Goal: Information Seeking & Learning: Learn about a topic

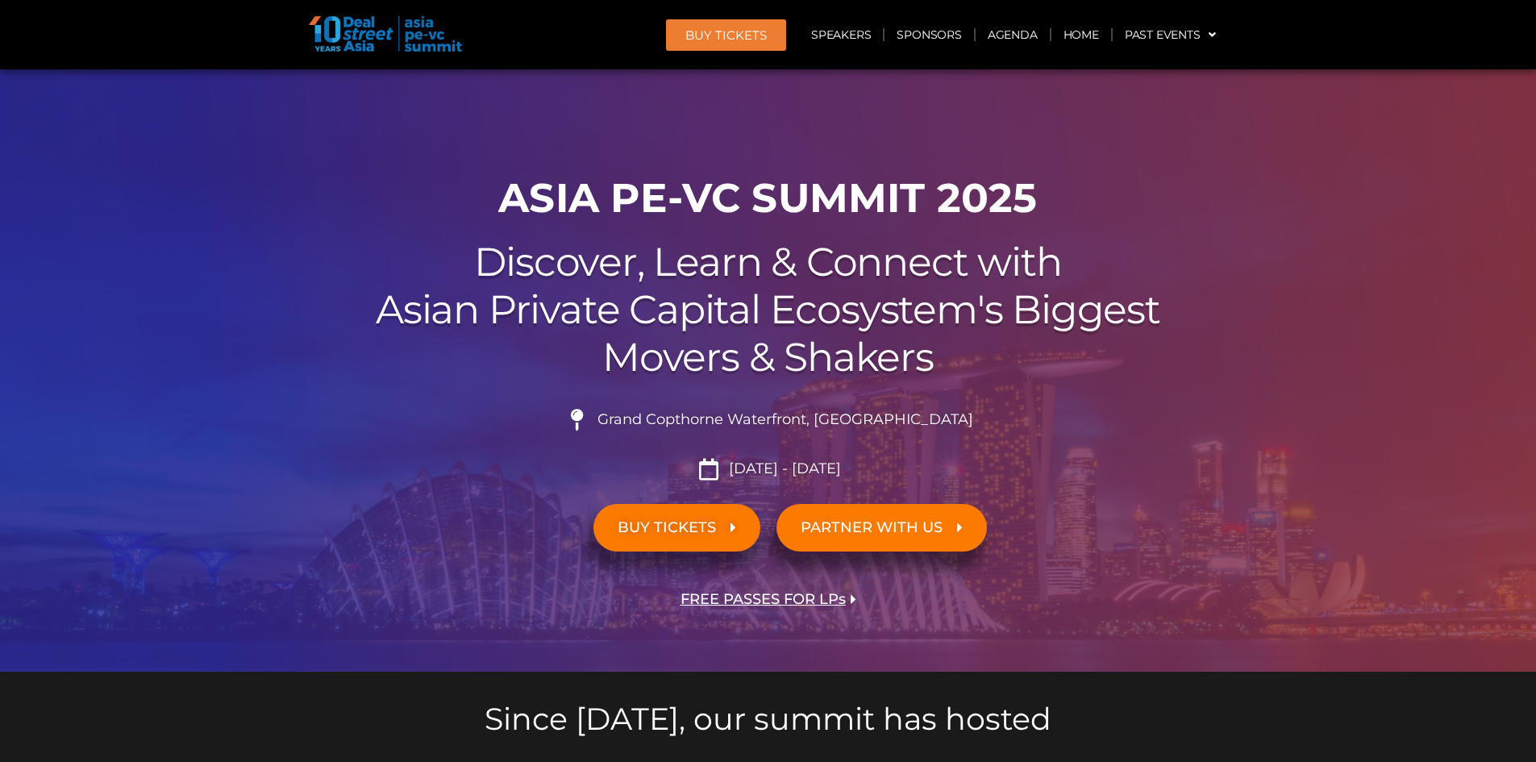
scroll to position [81, 0]
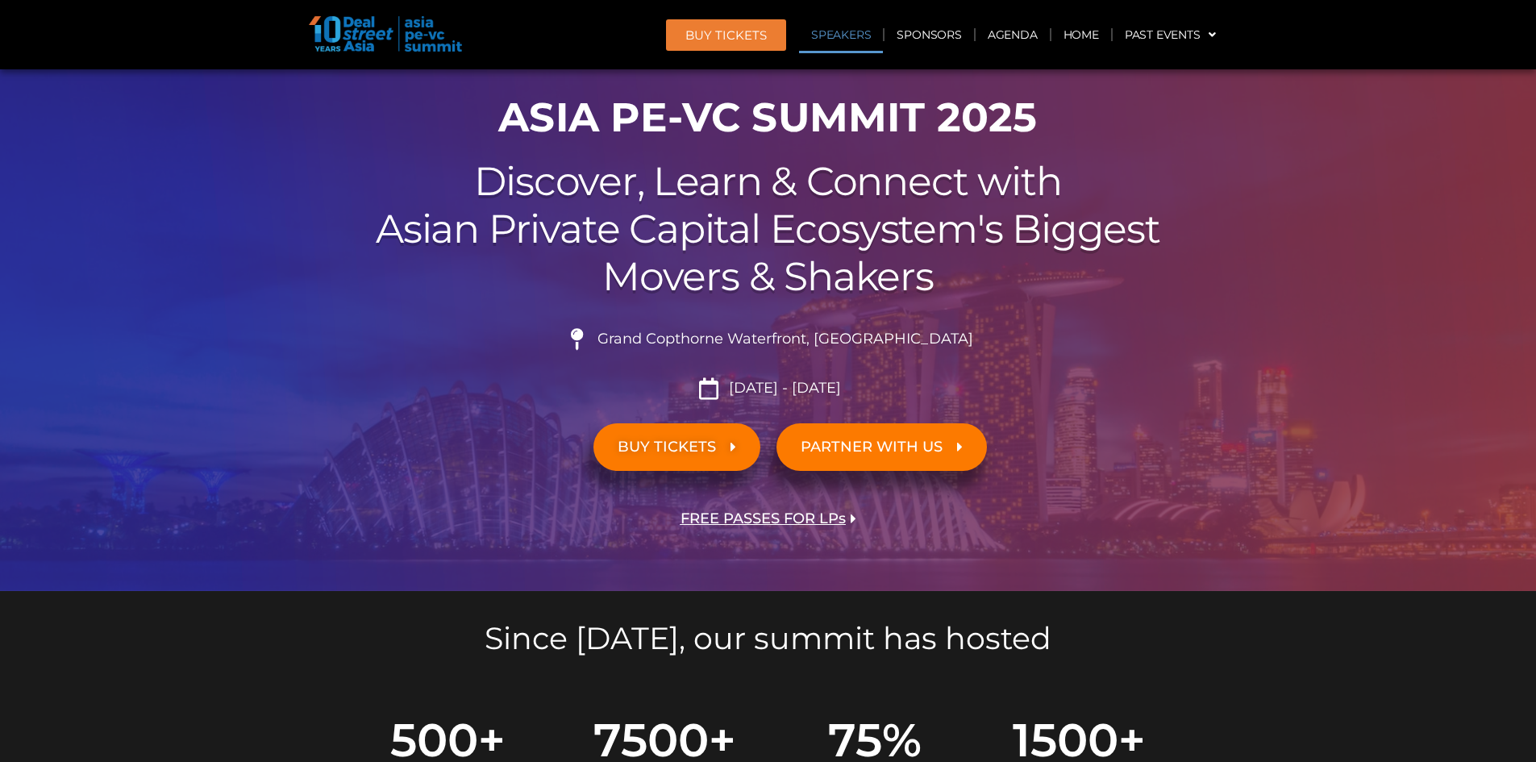
click at [824, 28] on link "Speakers" at bounding box center [841, 34] width 84 height 37
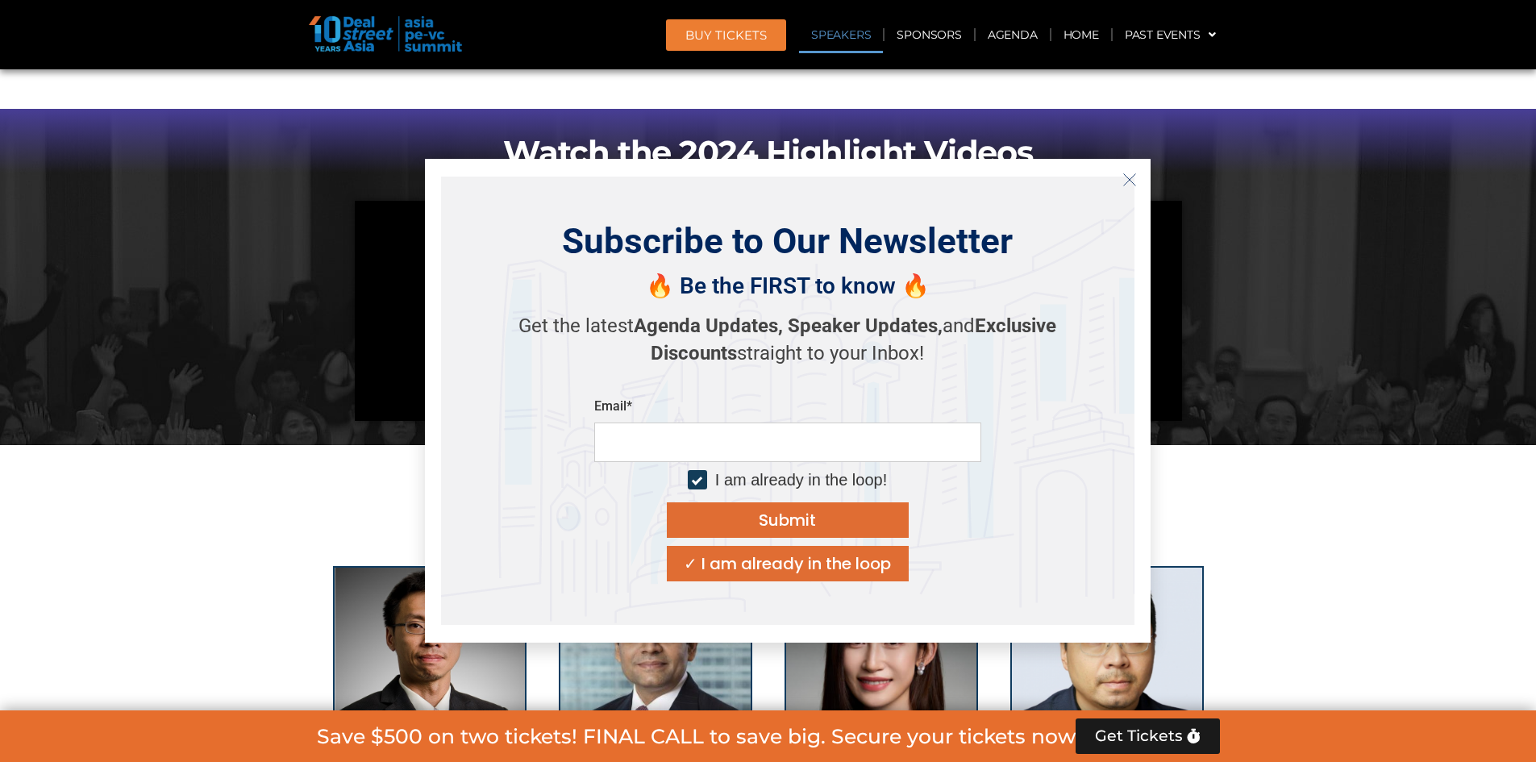
scroll to position [1769, 0]
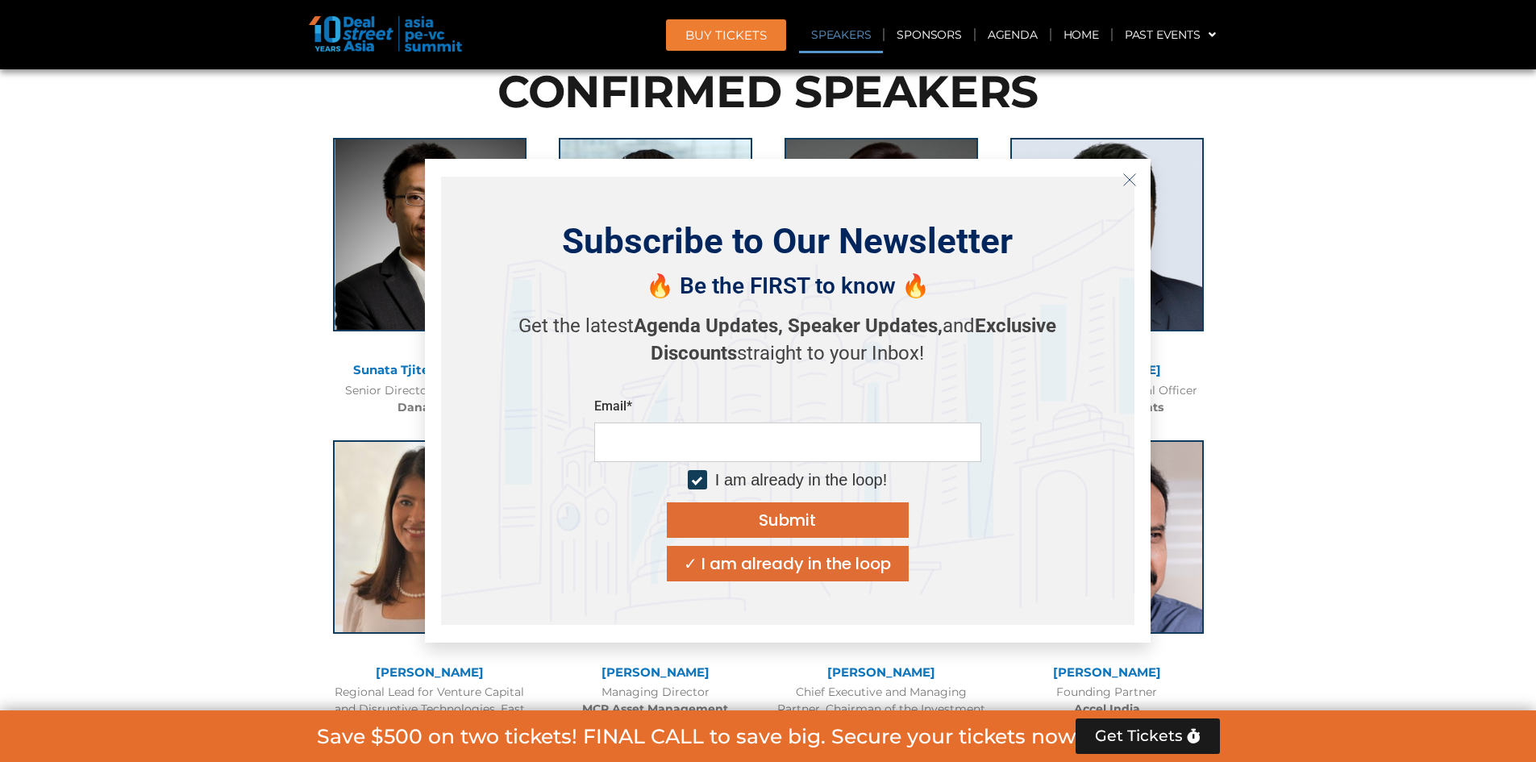
click at [1123, 183] on icon "Close" at bounding box center [1130, 180] width 15 height 15
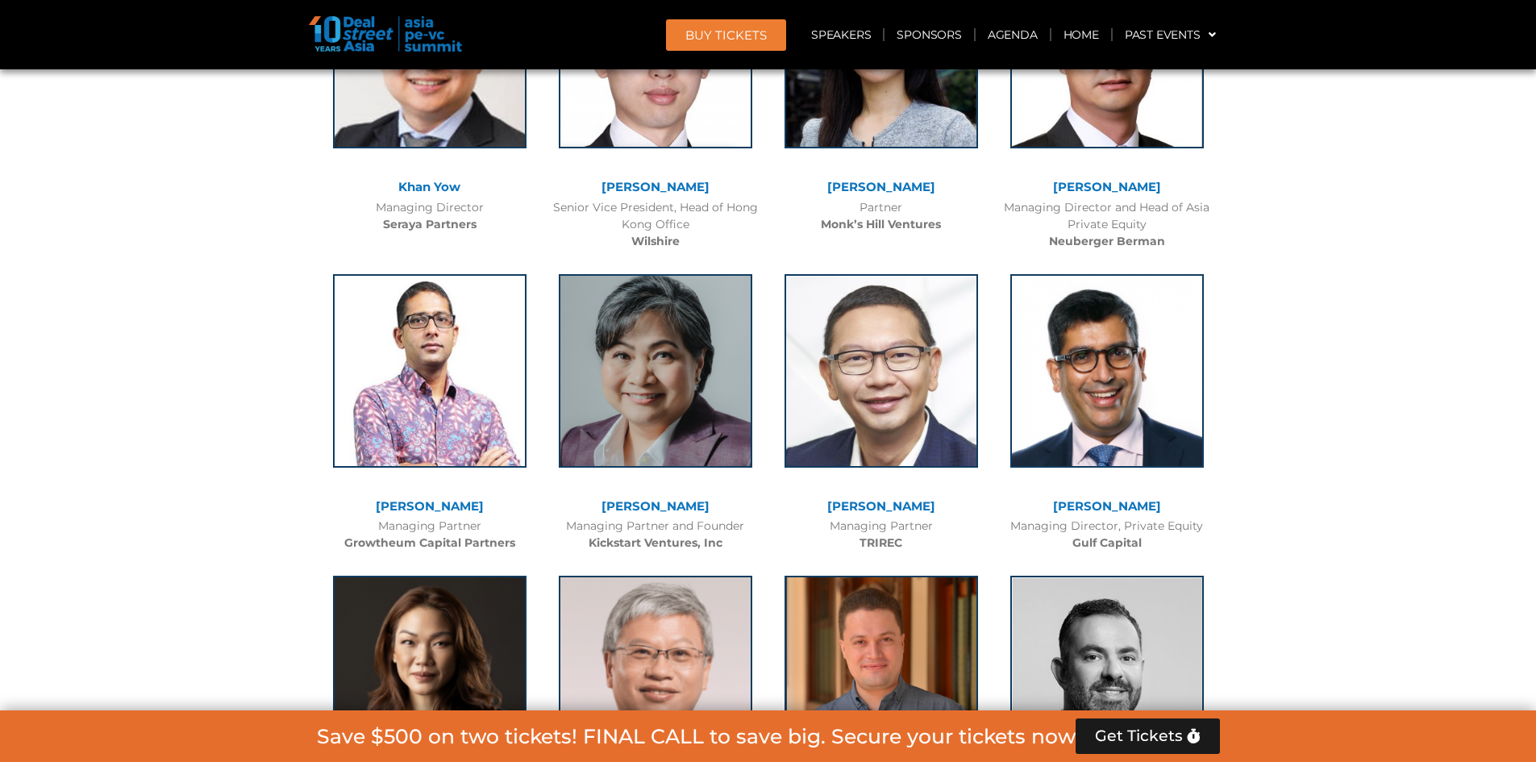
scroll to position [4107, 0]
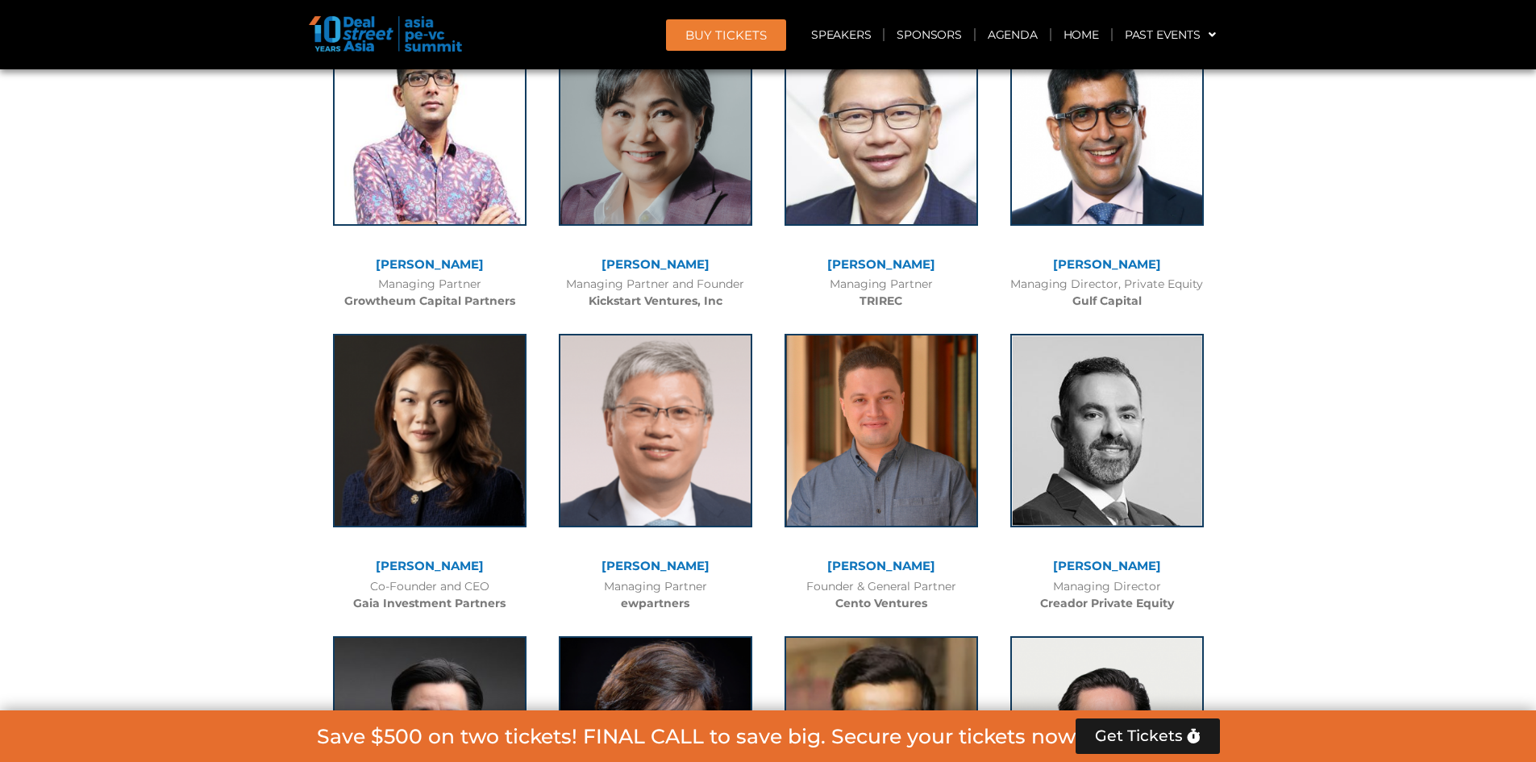
click at [442, 565] on link "Serena Tan" at bounding box center [430, 565] width 108 height 15
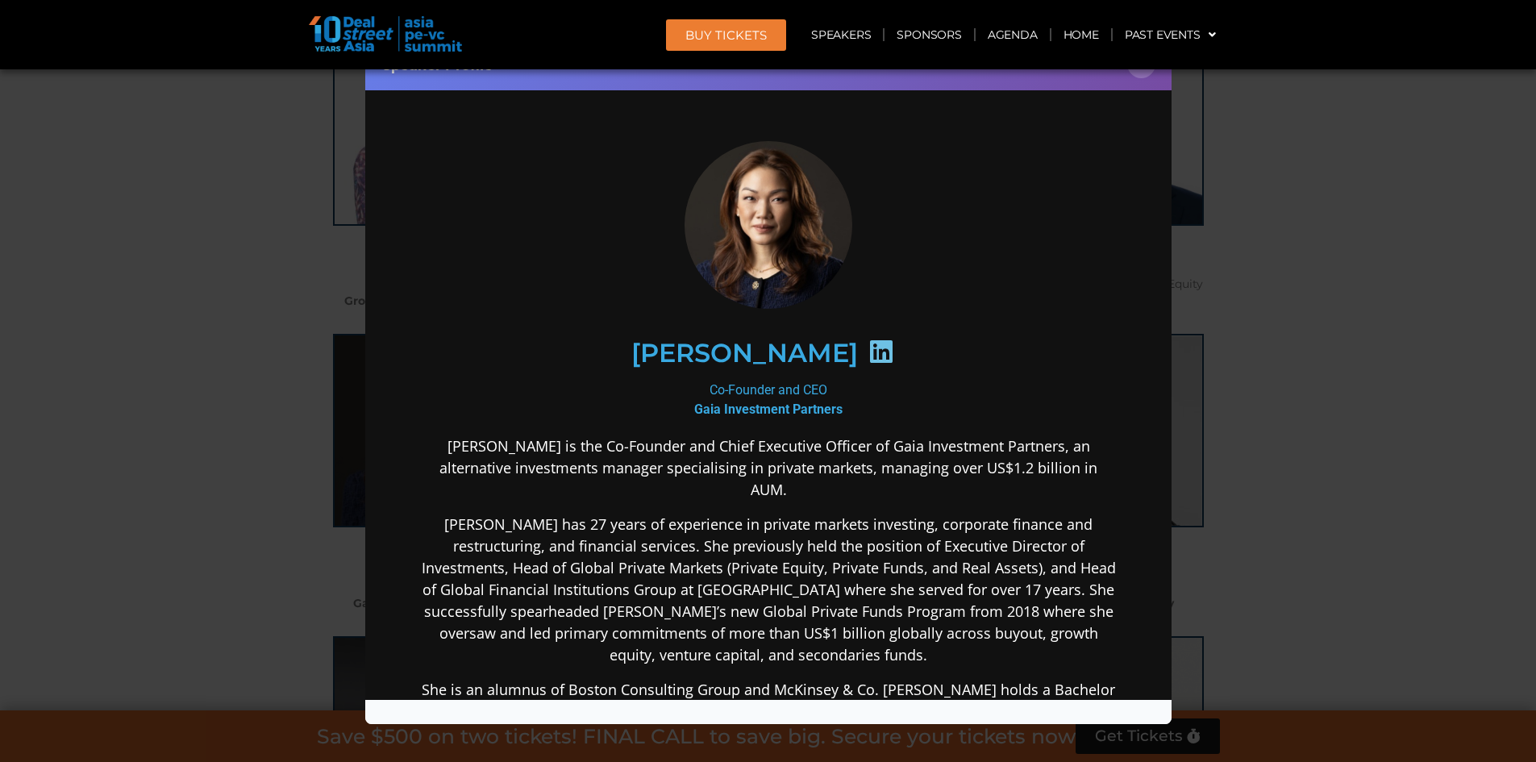
scroll to position [352, 0]
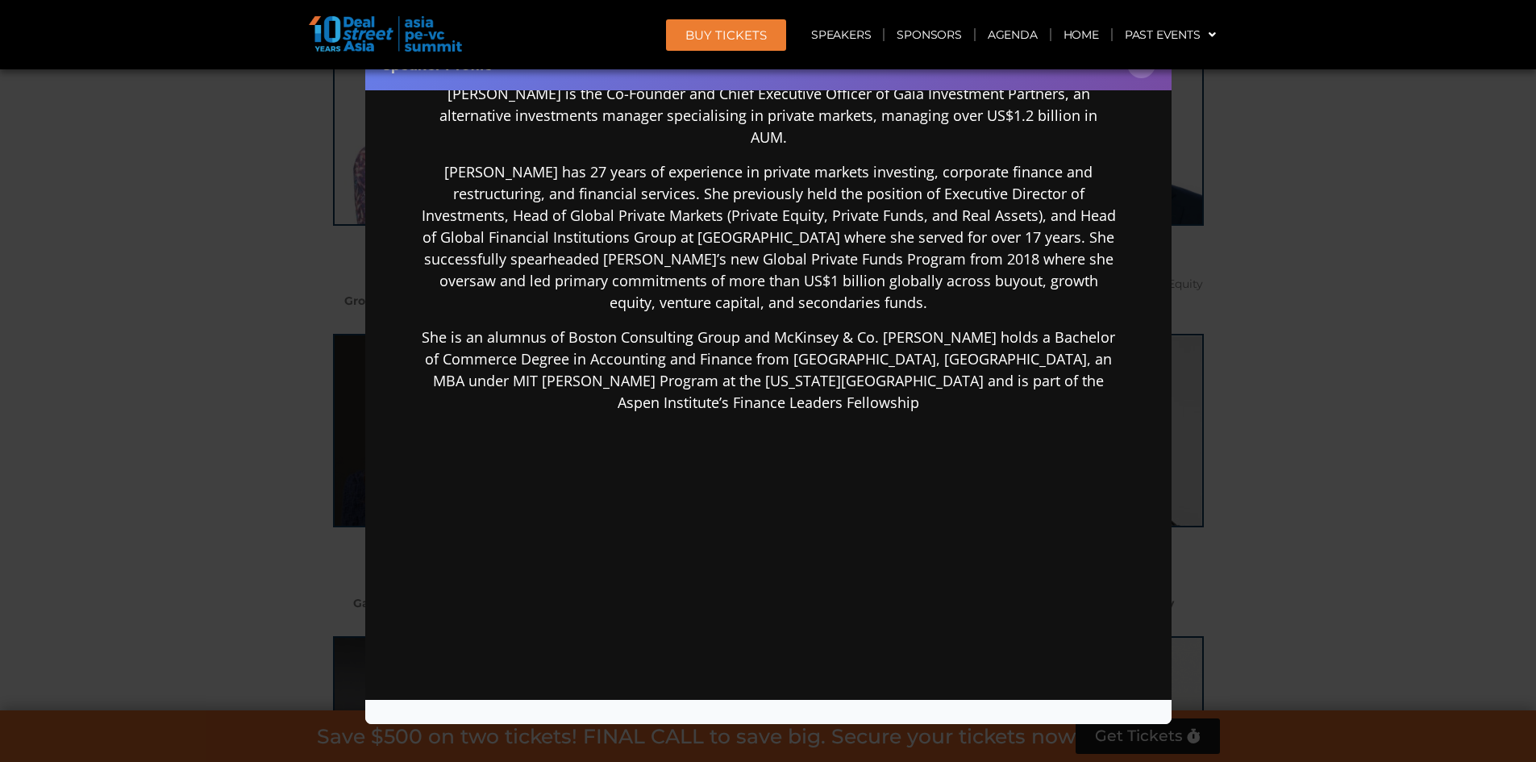
click at [239, 462] on div "Speaker Profile ×" at bounding box center [768, 381] width 1536 height 762
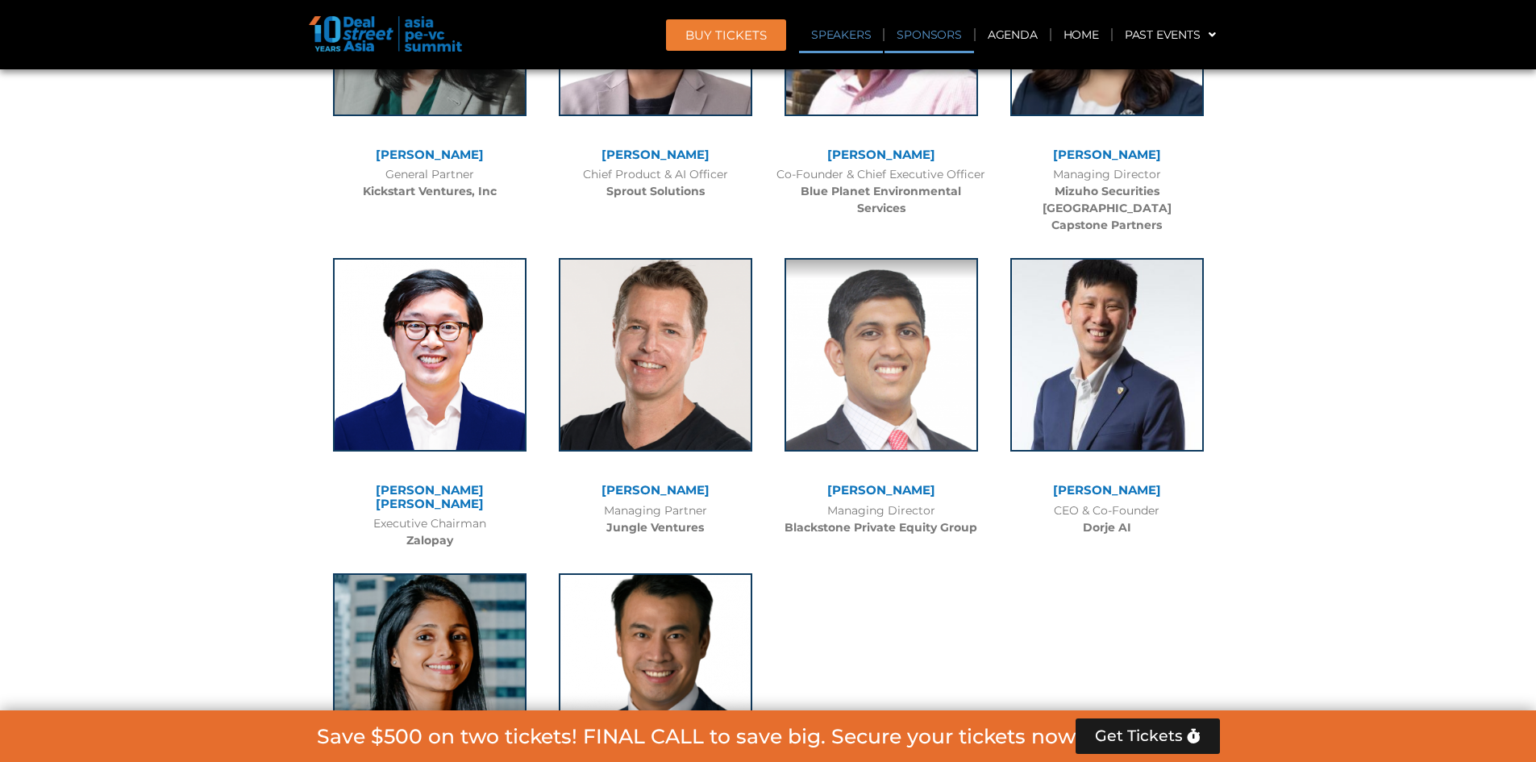
scroll to position [11111, 0]
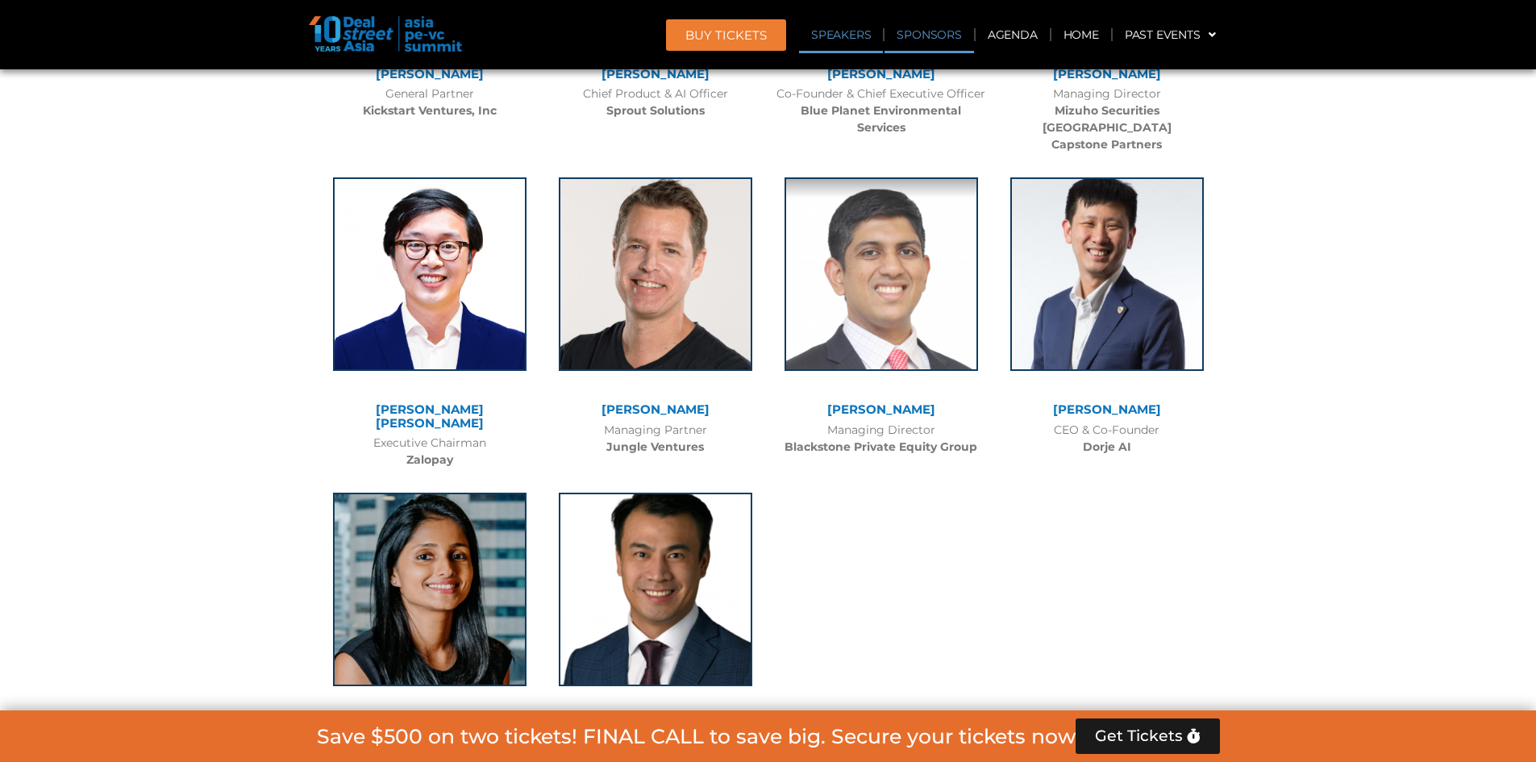
click at [645, 422] on div "Managing Partner Jungle Ventures" at bounding box center [656, 439] width 210 height 34
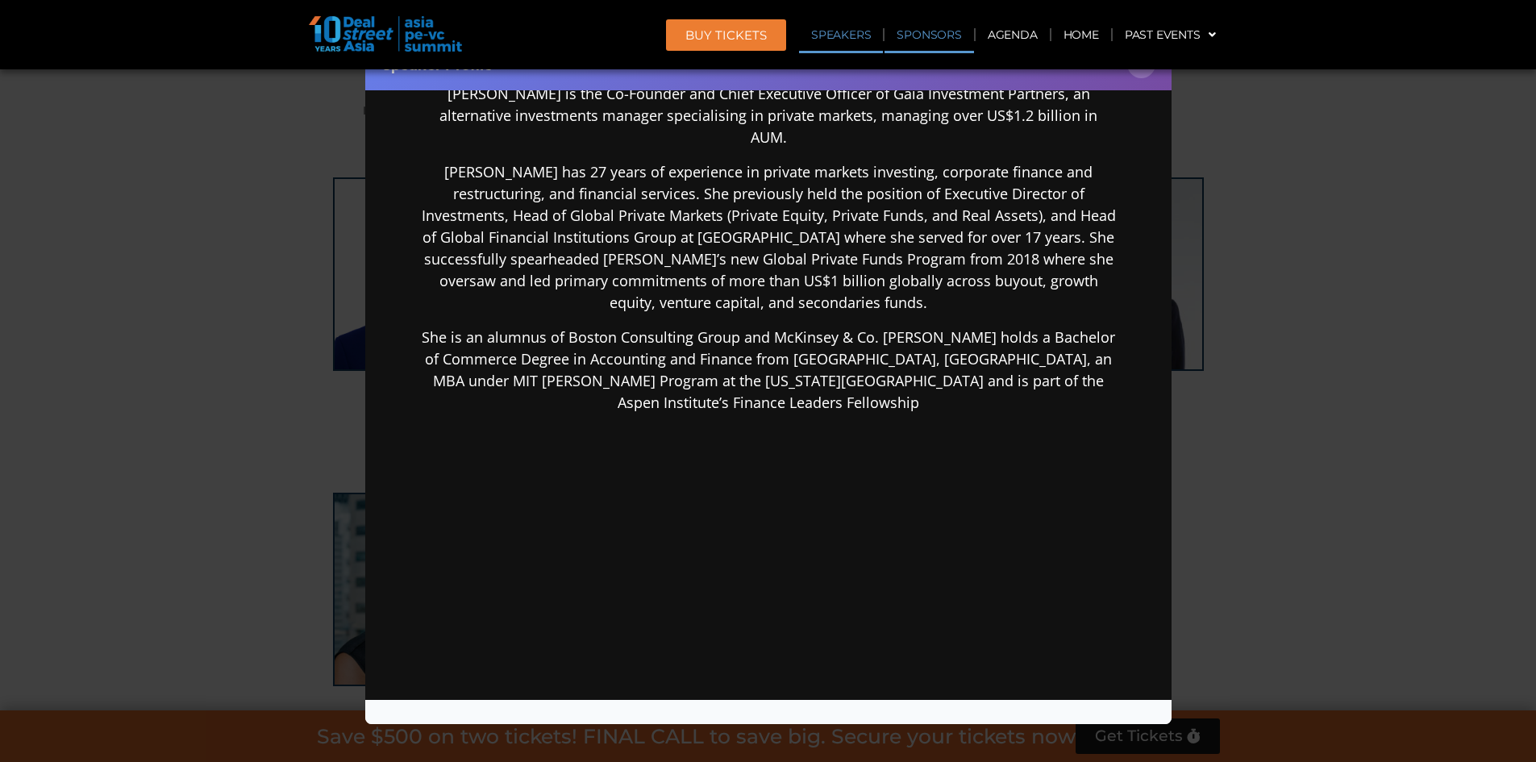
click at [1136, 79] on div "Speaker Profile ×" at bounding box center [768, 64] width 806 height 52
click at [1142, 74] on button "×" at bounding box center [1141, 64] width 28 height 28
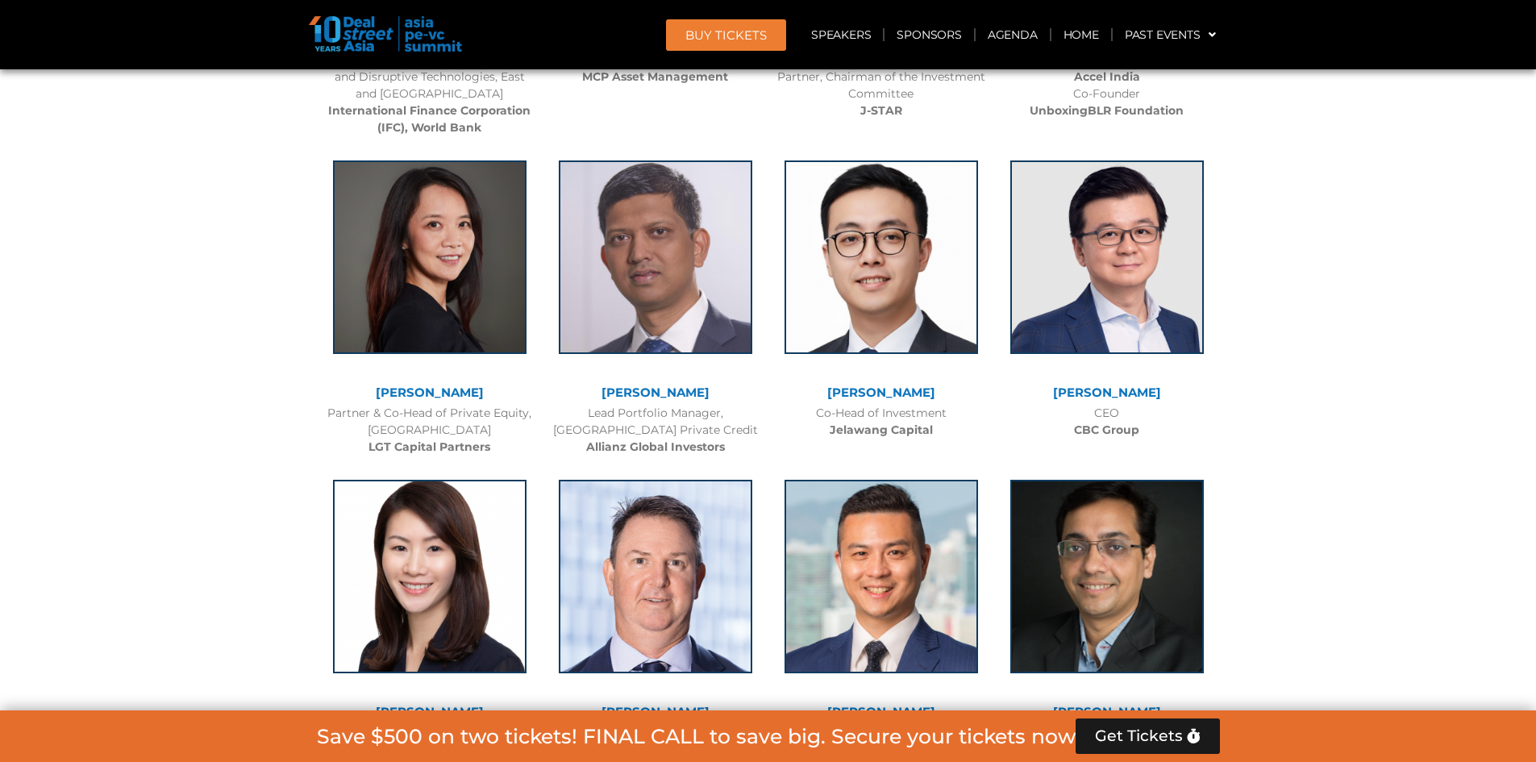
scroll to position [2562, 0]
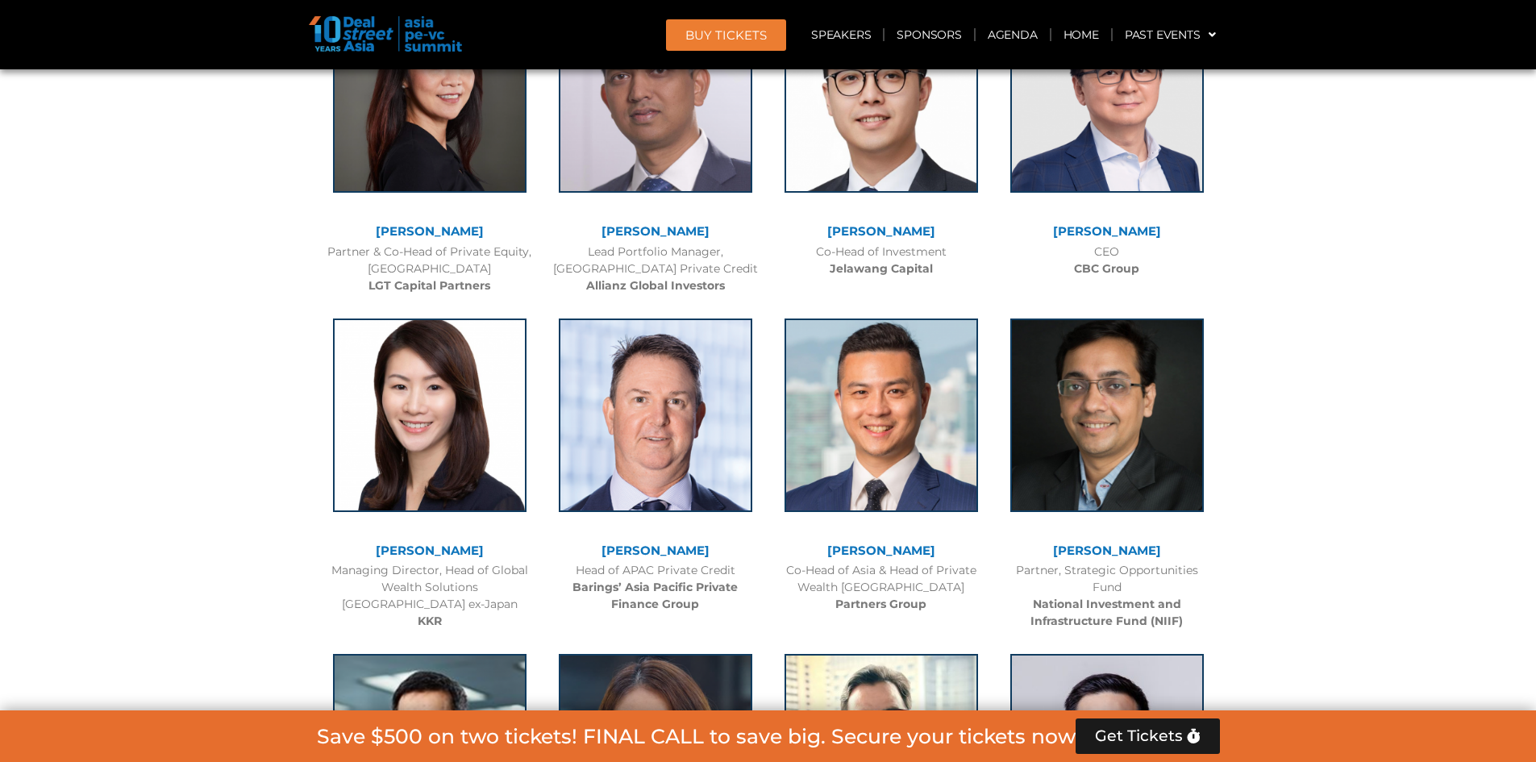
click at [468, 548] on link "Jacqueline Zhuang" at bounding box center [430, 550] width 108 height 15
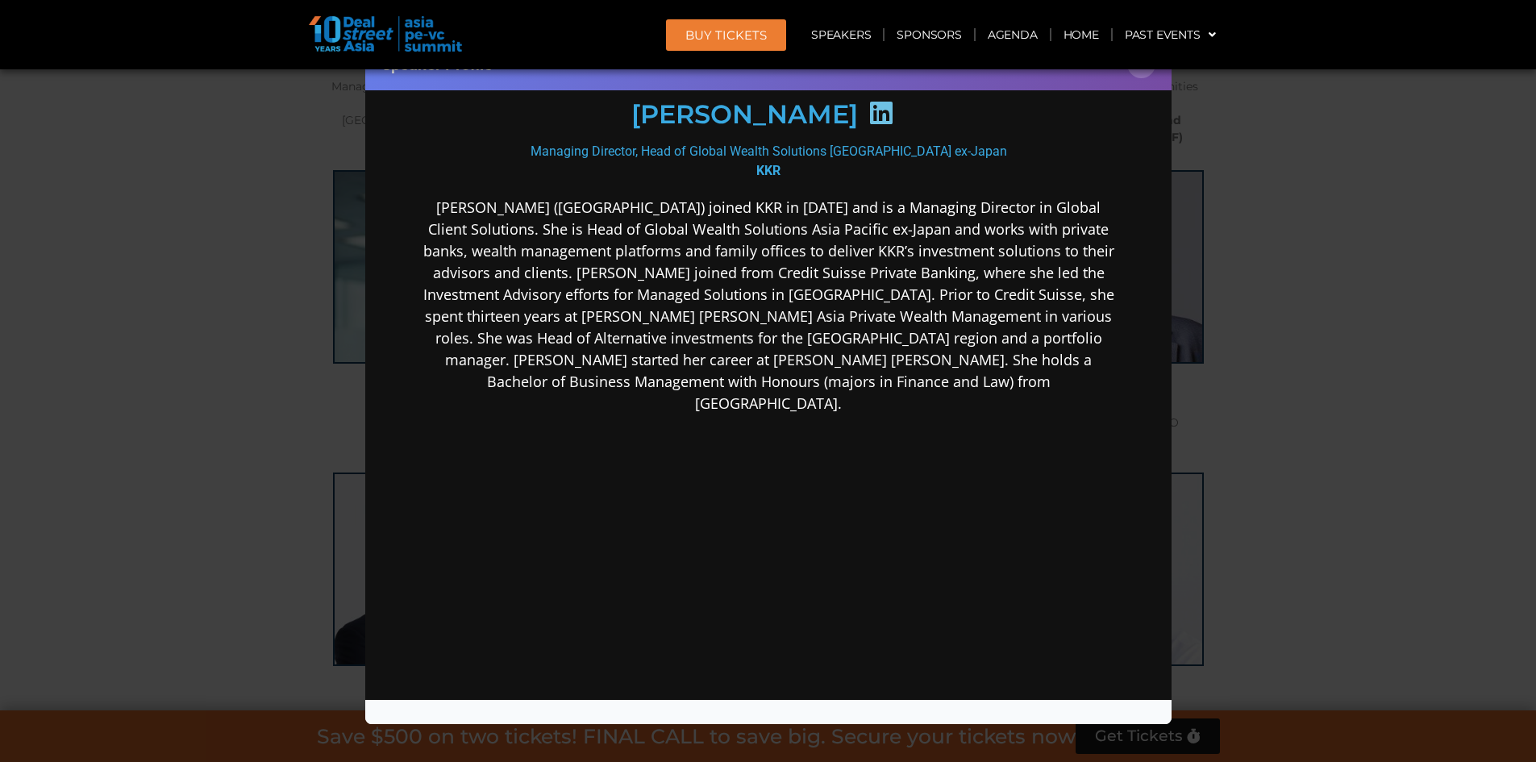
scroll to position [174, 0]
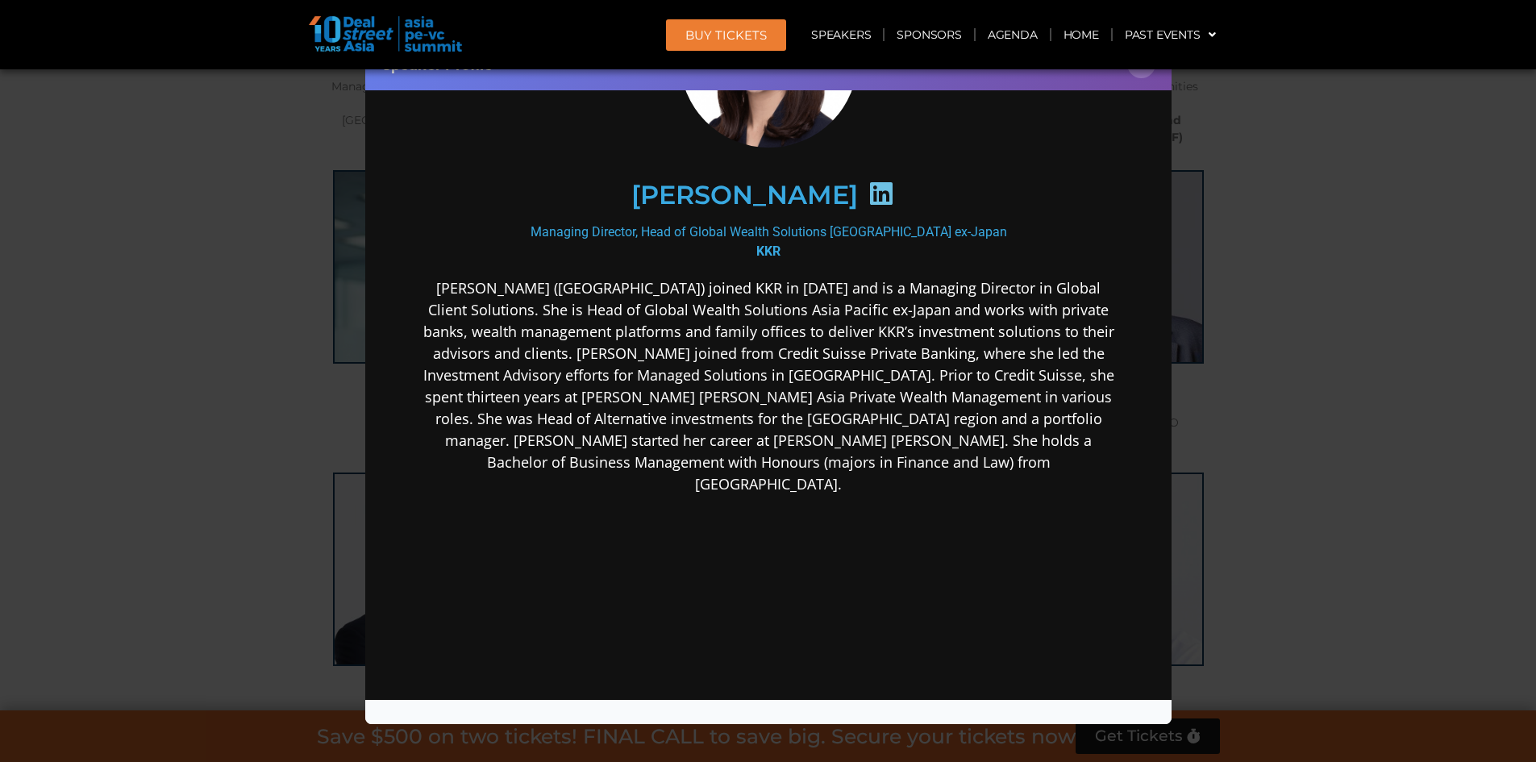
click at [348, 433] on div "Speaker Profile ×" at bounding box center [768, 381] width 1536 height 762
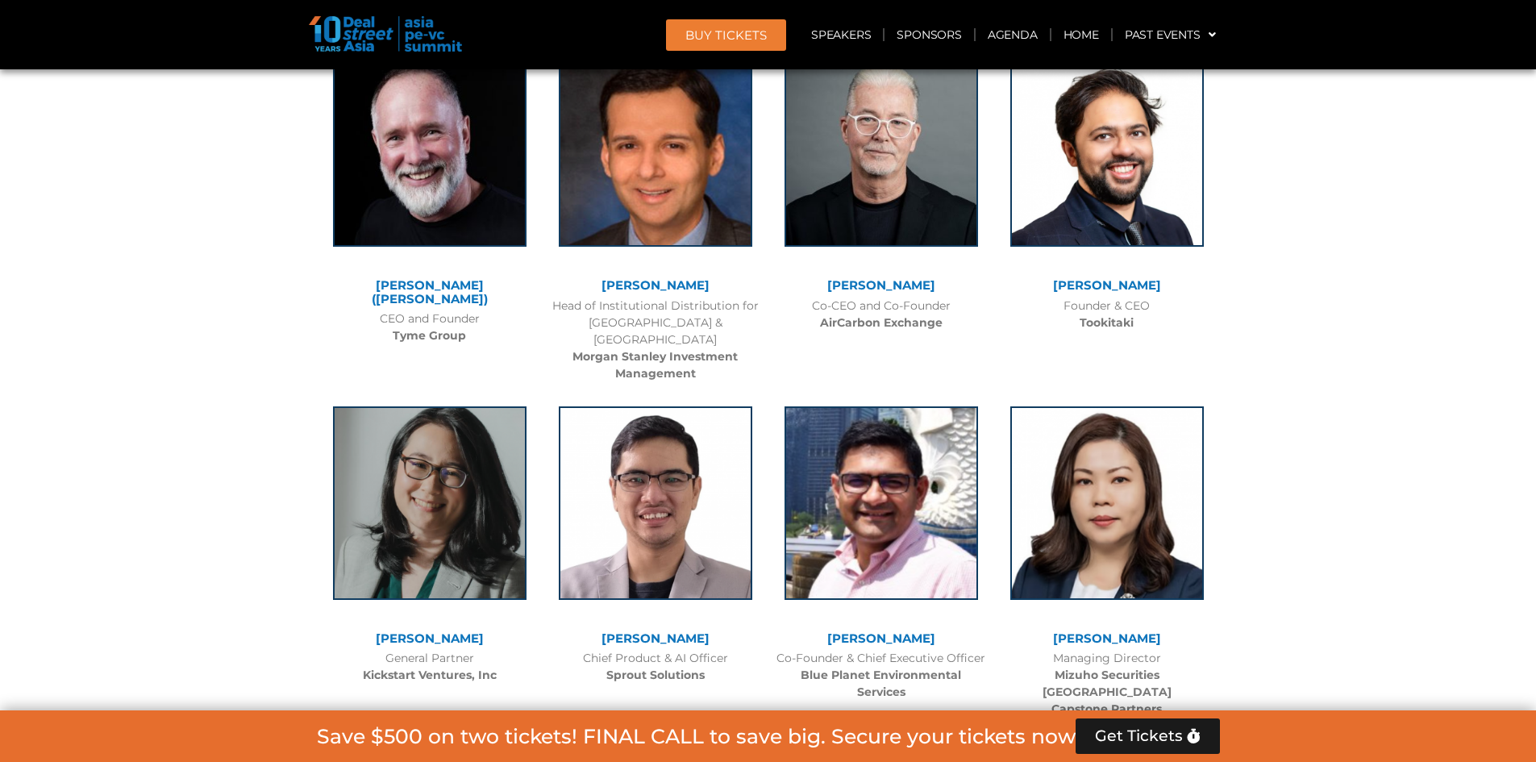
scroll to position [10627, 0]
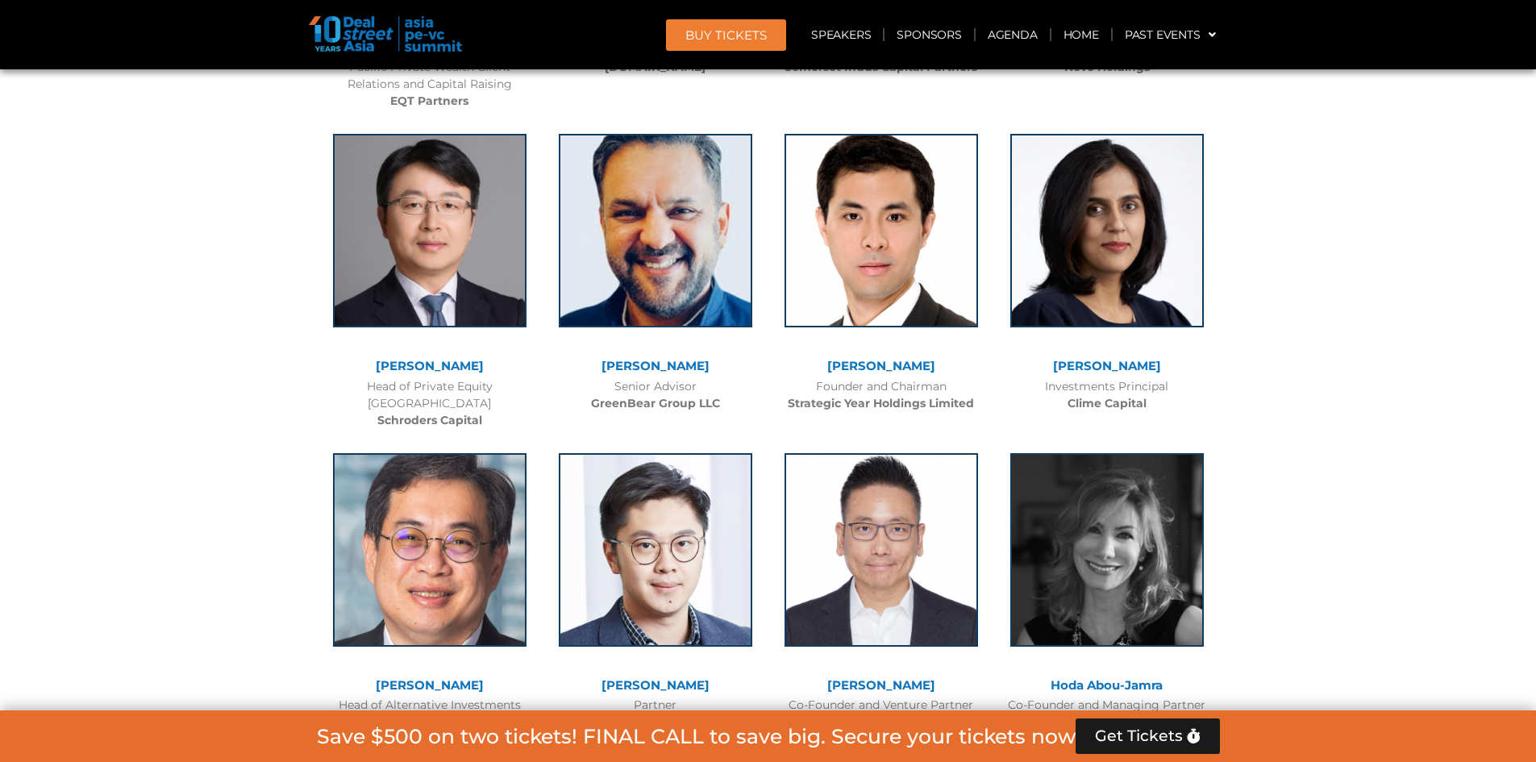
drag, startPoint x: 245, startPoint y: 479, endPoint x: 302, endPoint y: 283, distance: 203.9
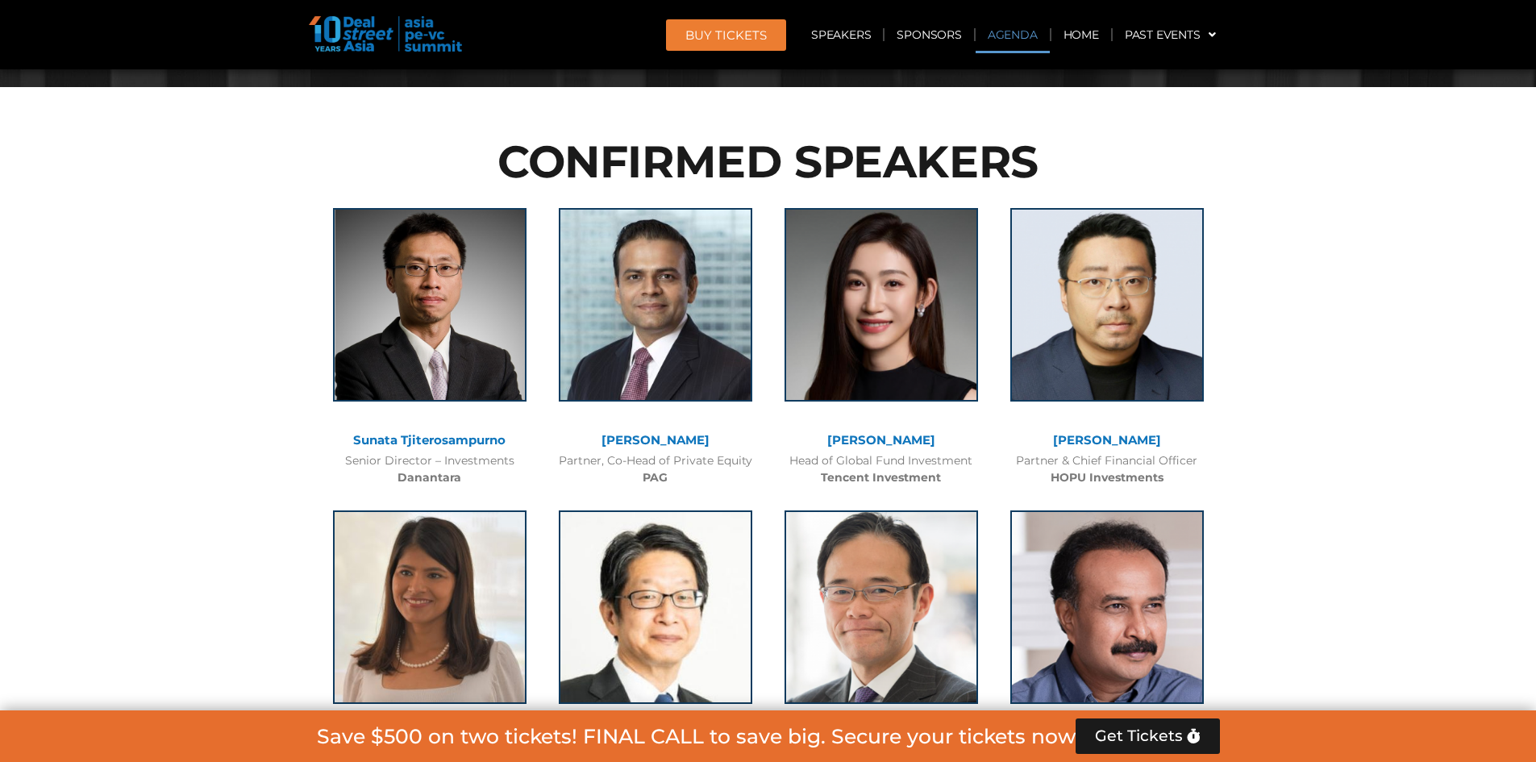
scroll to position [1053, 0]
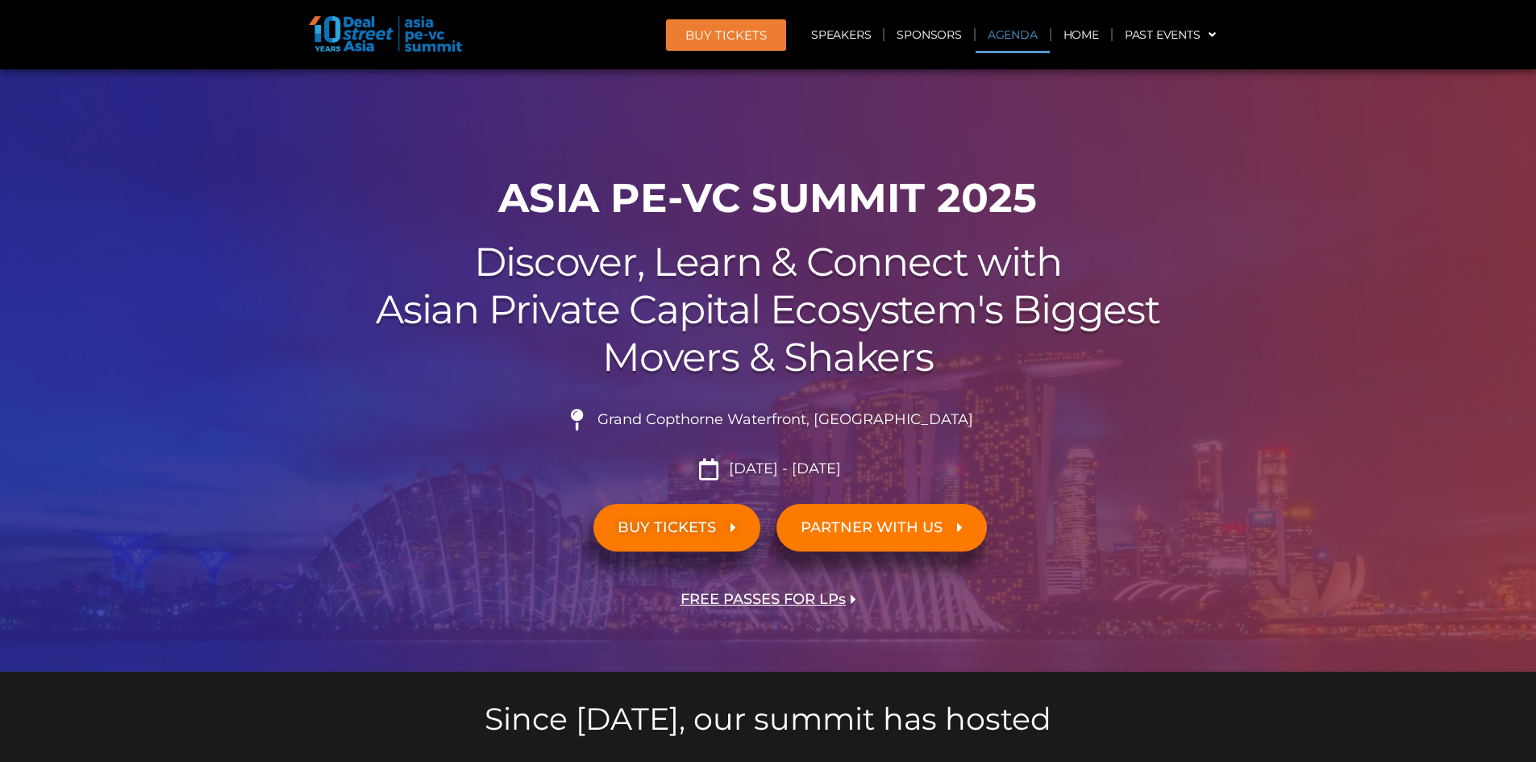
click at [992, 40] on link "Agenda" at bounding box center [1013, 34] width 74 height 37
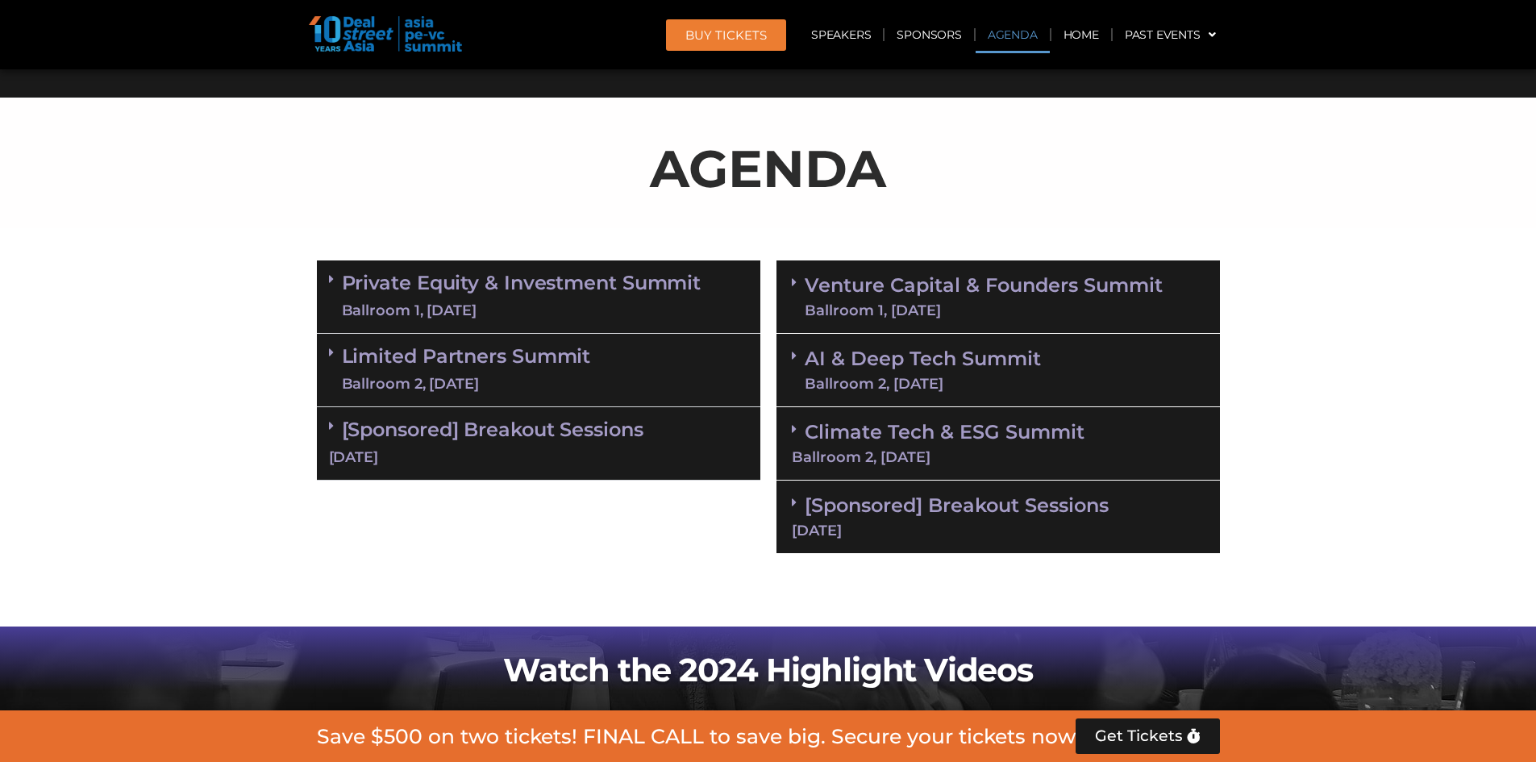
scroll to position [859, 0]
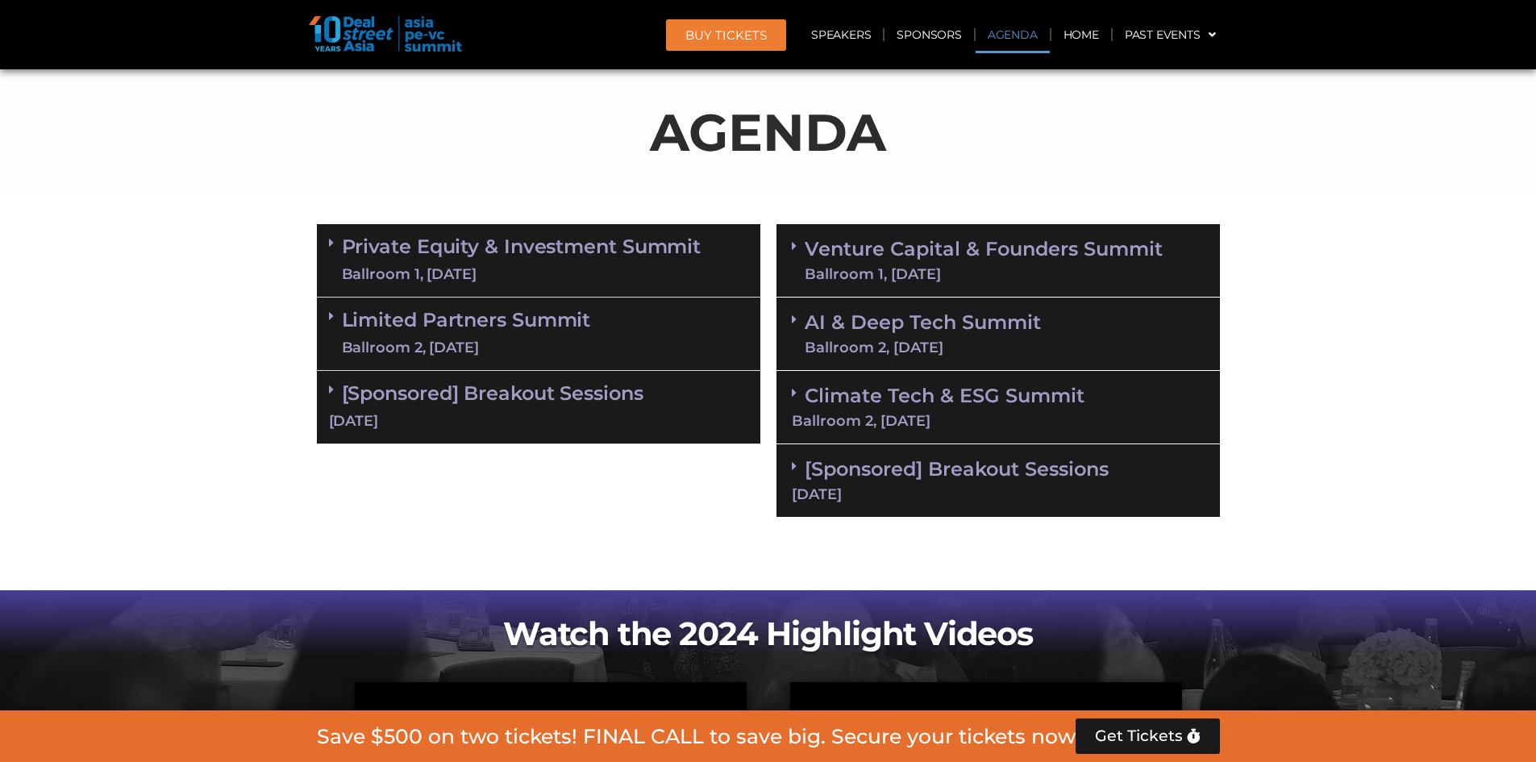
click at [921, 392] on link "Climate Tech & ESG Summit Ballroom 2, 11 Sept" at bounding box center [998, 406] width 413 height 44
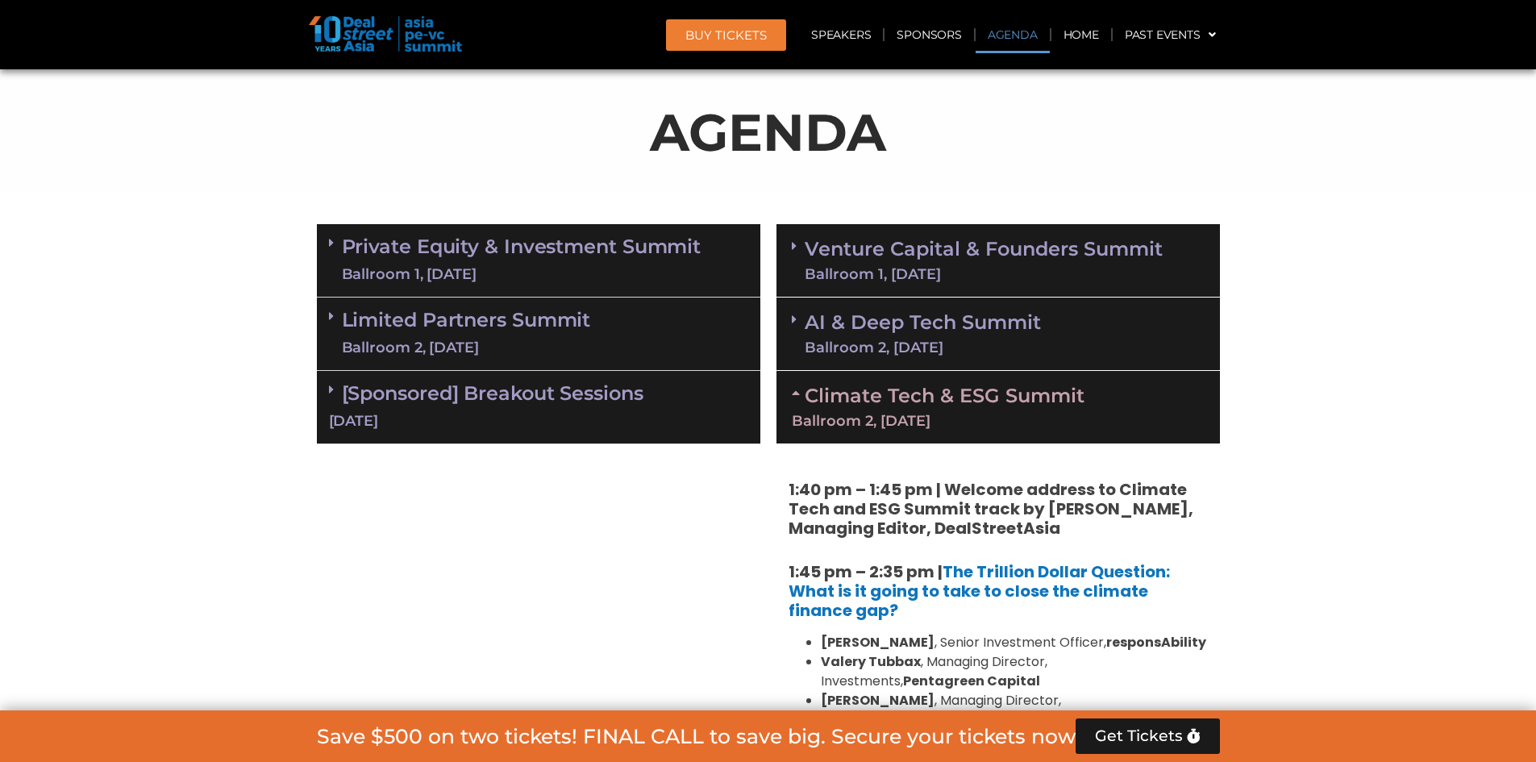
click at [948, 336] on link "AI & Deep Tech Summit Ballroom 2, 11 Sept" at bounding box center [923, 334] width 236 height 42
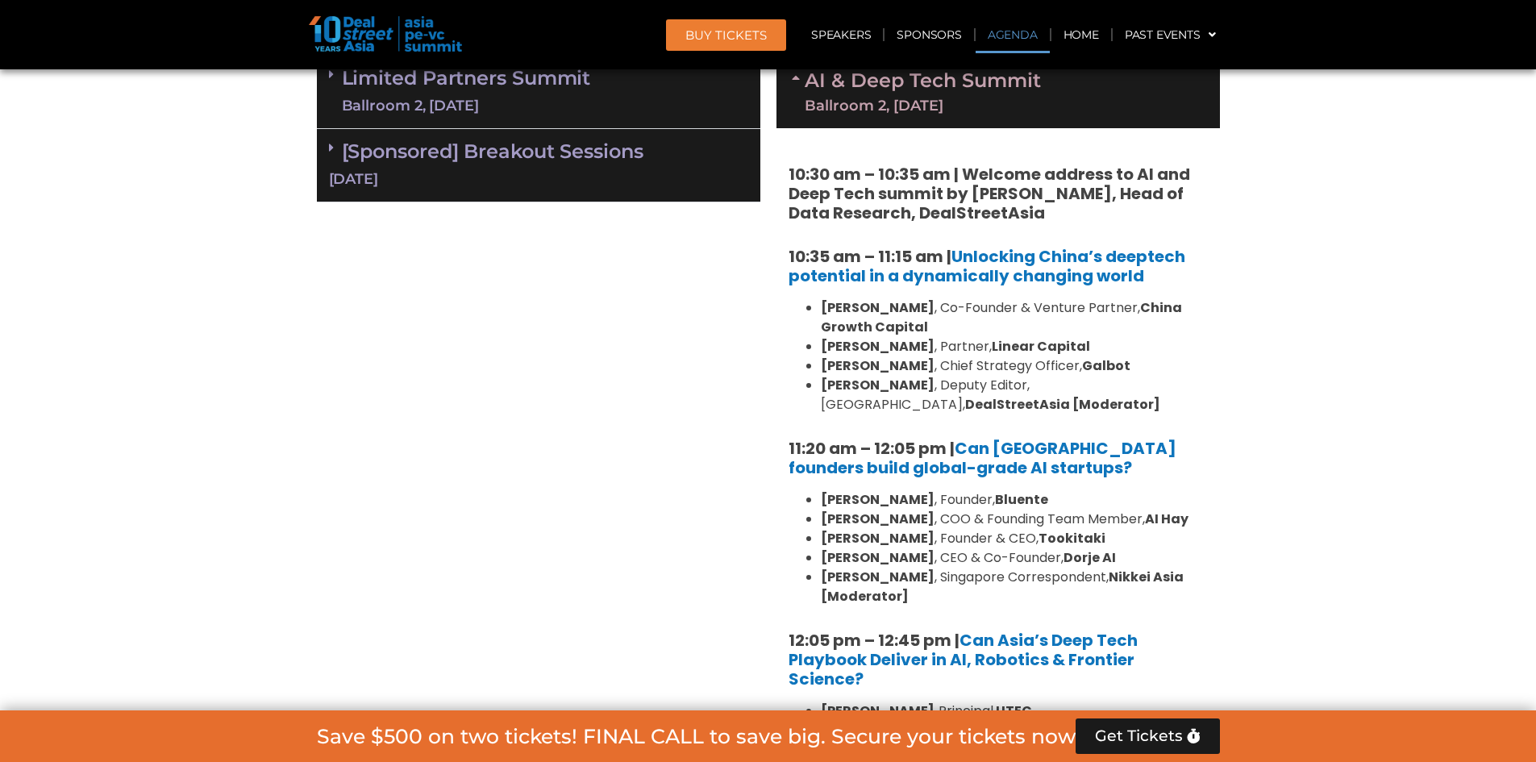
scroll to position [1181, 0]
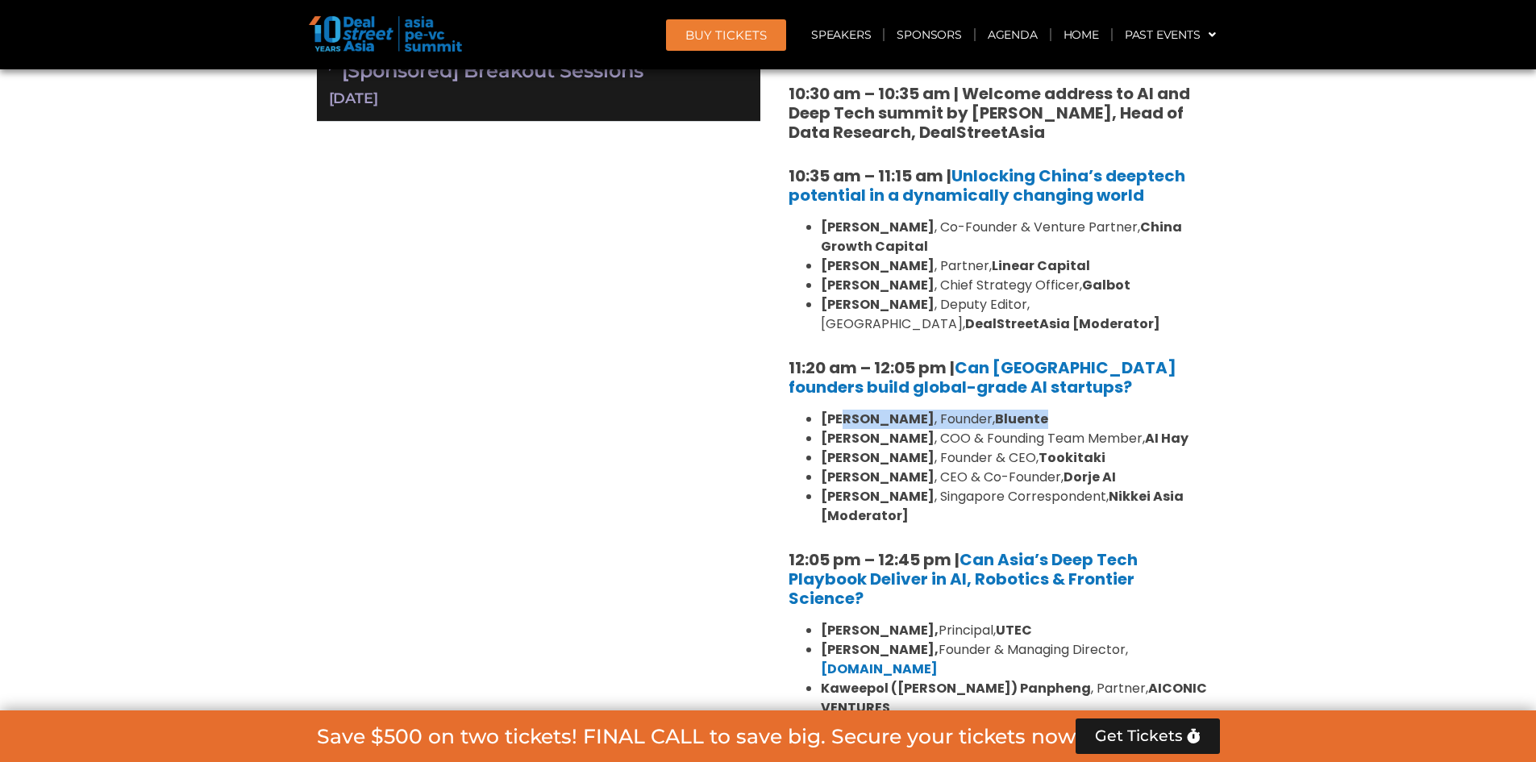
drag, startPoint x: 881, startPoint y: 417, endPoint x: 1015, endPoint y: 417, distance: 134.7
click at [1015, 417] on li "Daphne Tay , Founder, Bluente" at bounding box center [1014, 419] width 387 height 19
click at [1015, 417] on strong "Bluente" at bounding box center [1021, 419] width 53 height 19
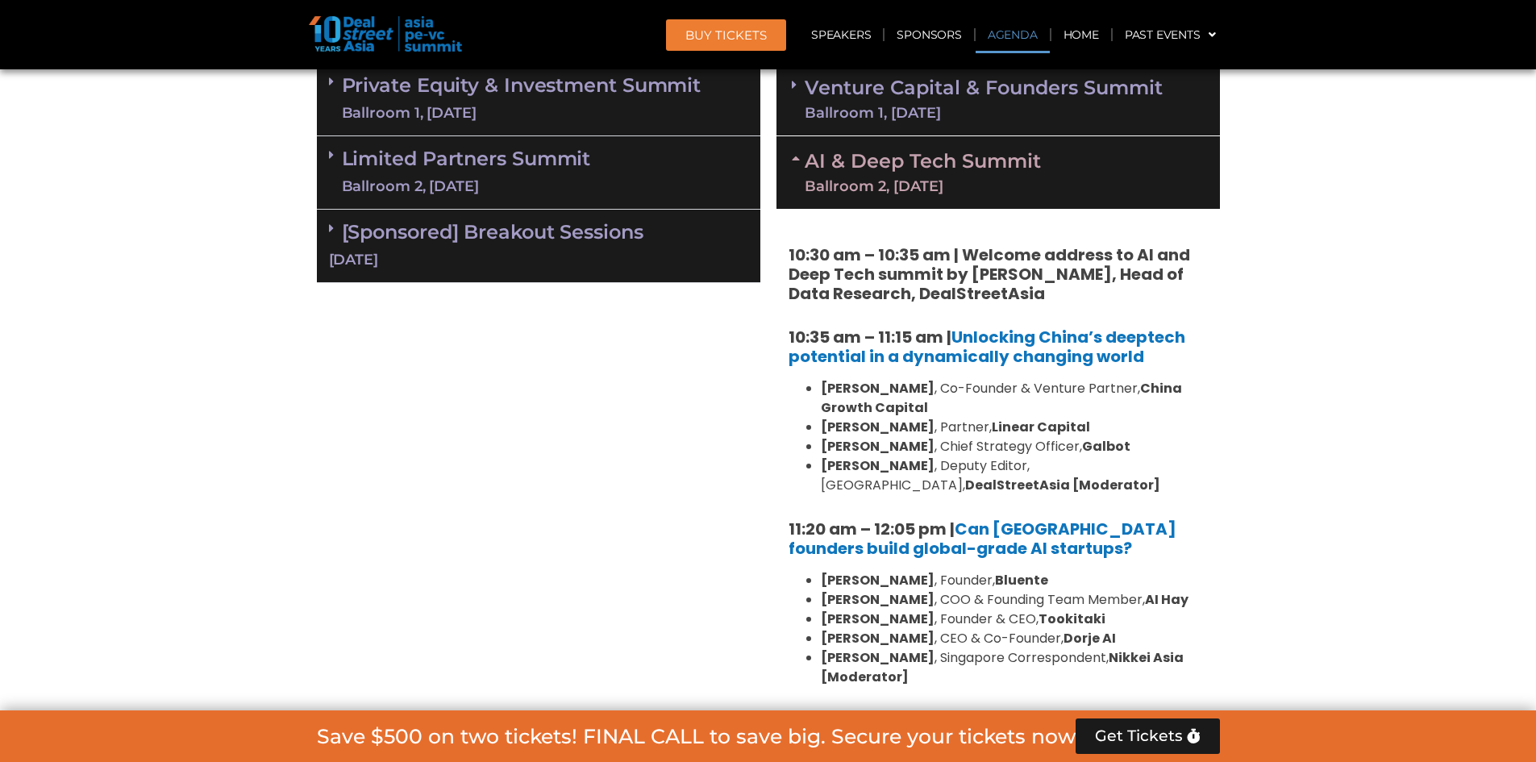
scroll to position [940, 0]
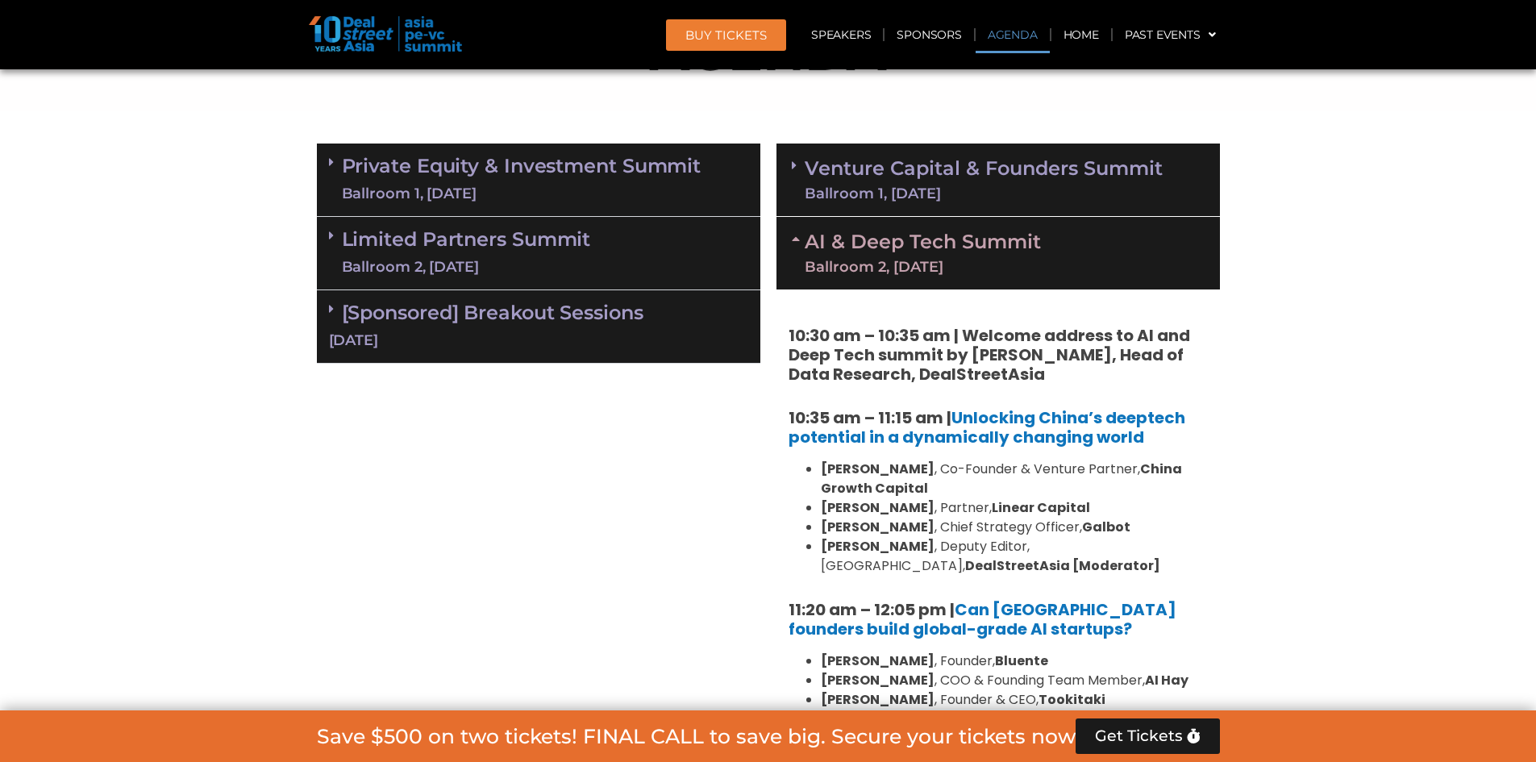
click at [678, 248] on div "Limited Partners Summit Ballroom 2, 10 Sept" at bounding box center [539, 253] width 444 height 73
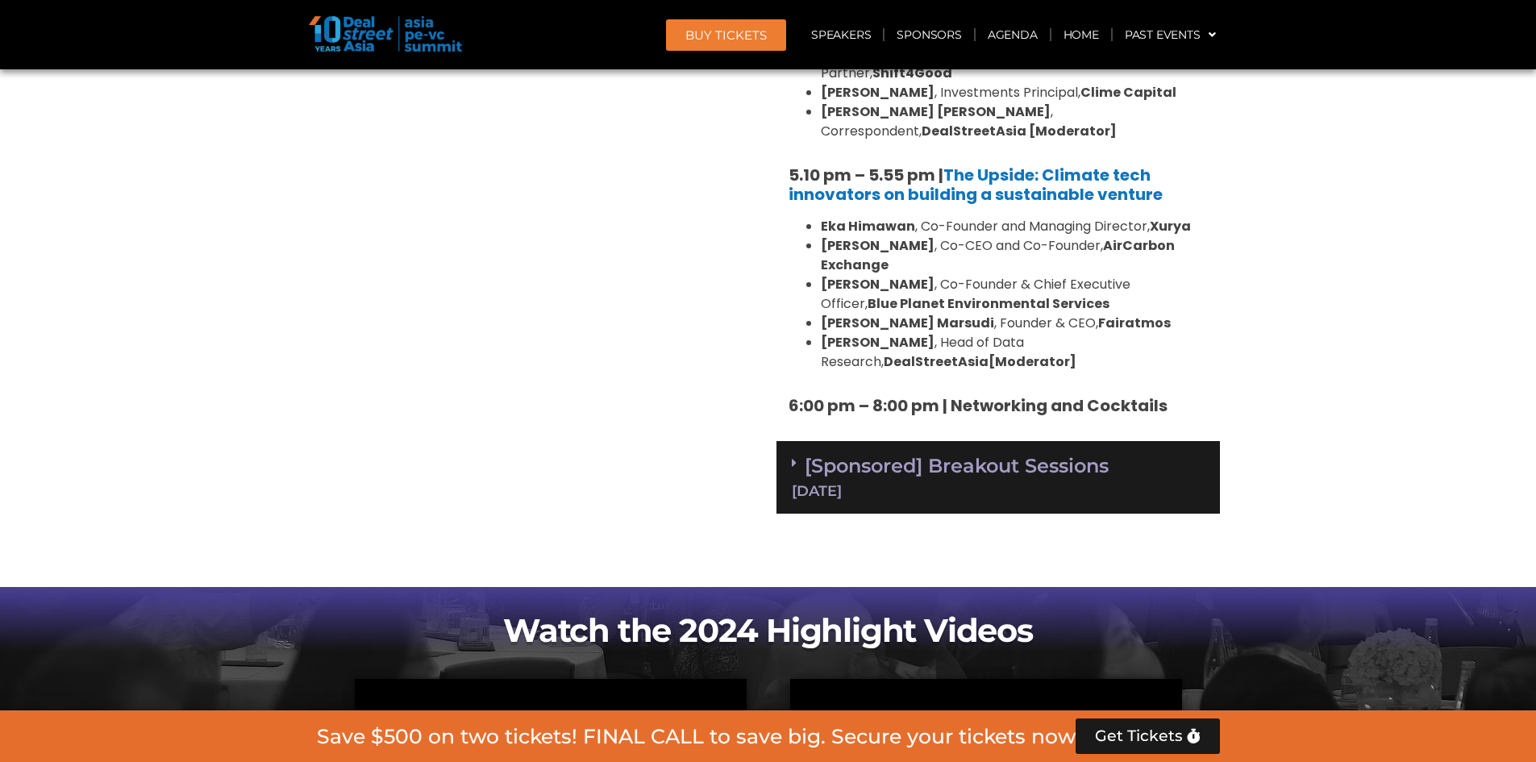
scroll to position [2956, 0]
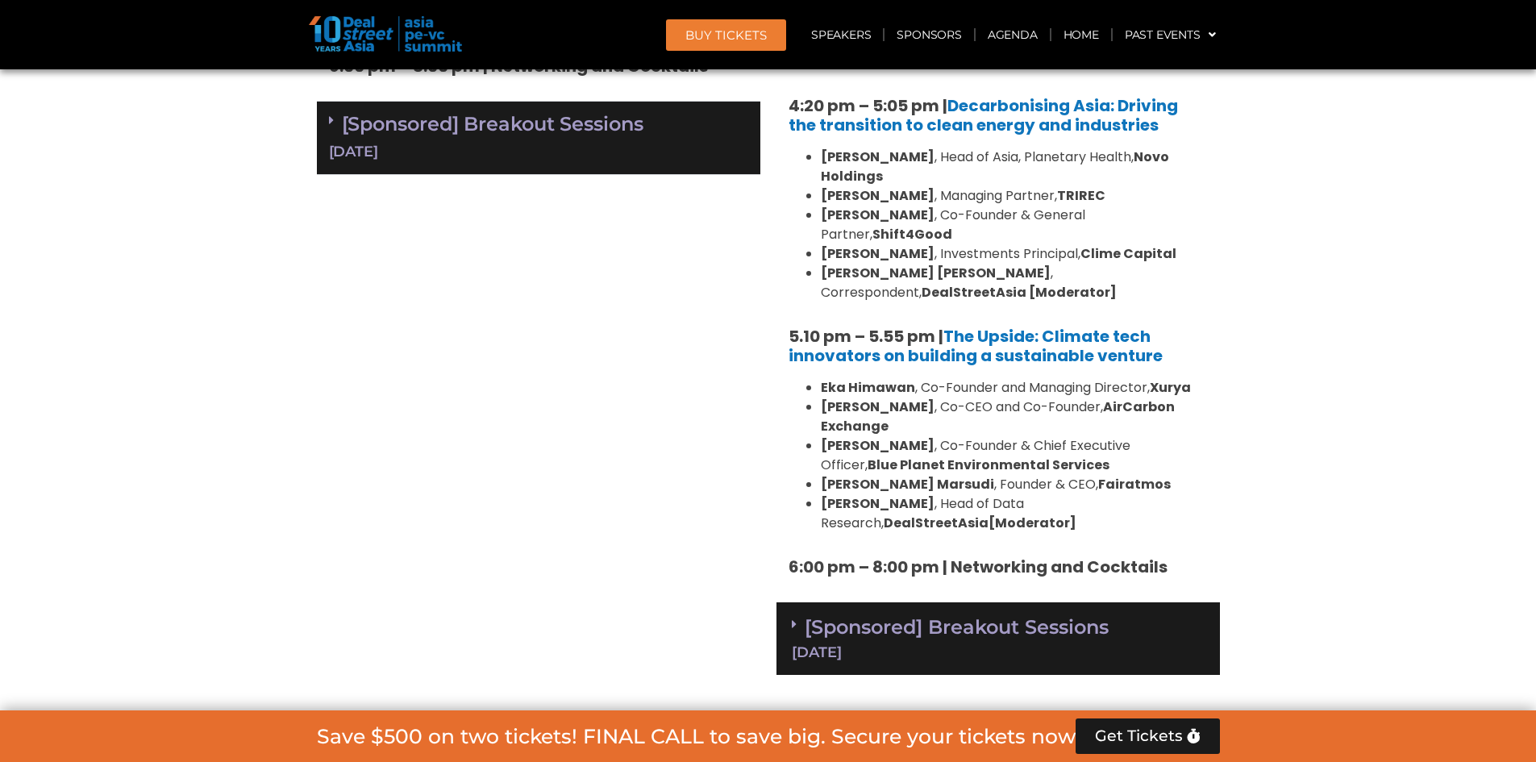
click at [944, 602] on div "[Sponsored] Breakout Sessions 11 Sept" at bounding box center [999, 638] width 444 height 73
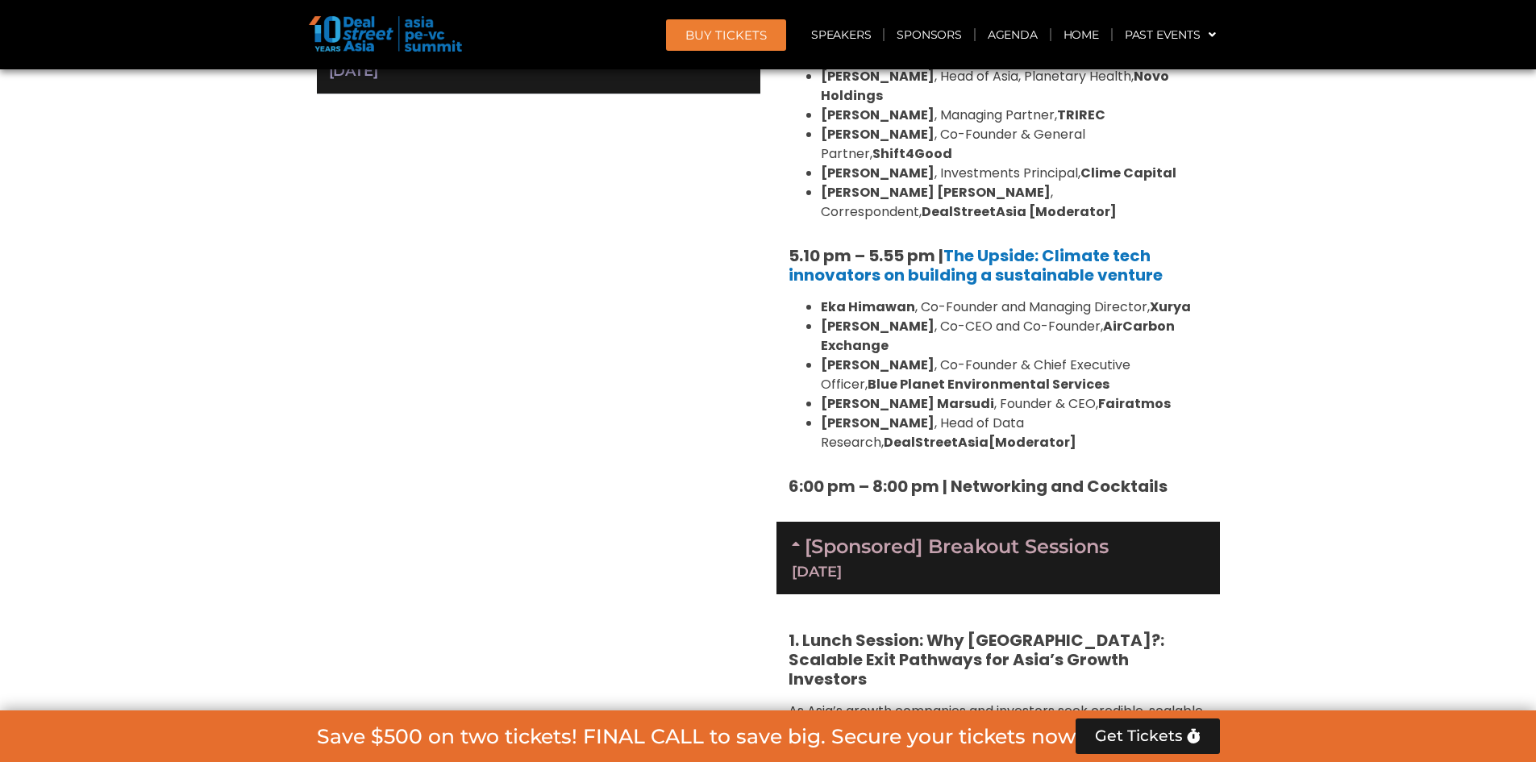
click at [968, 565] on div "11 Sept" at bounding box center [998, 572] width 413 height 15
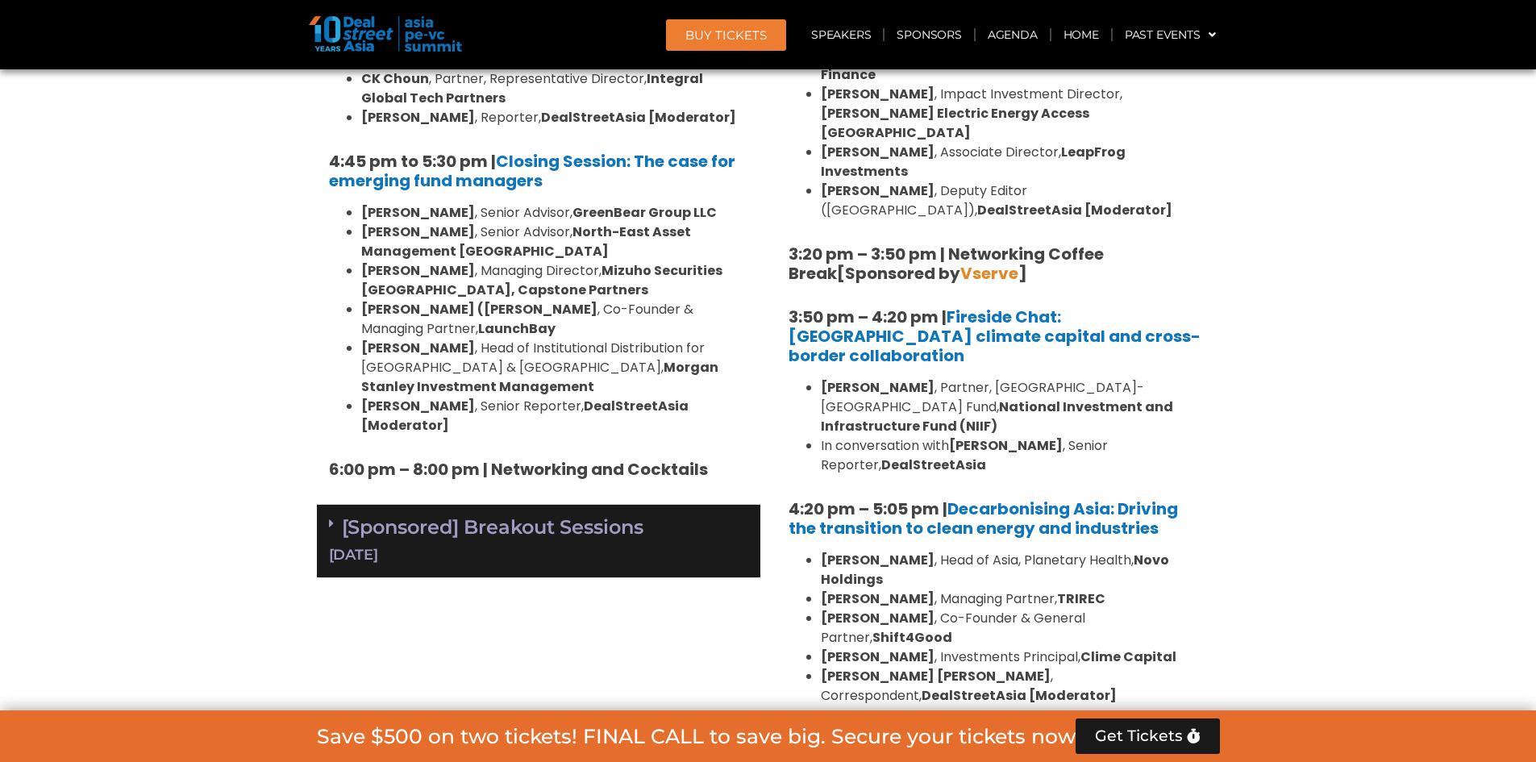
scroll to position [2794, 0]
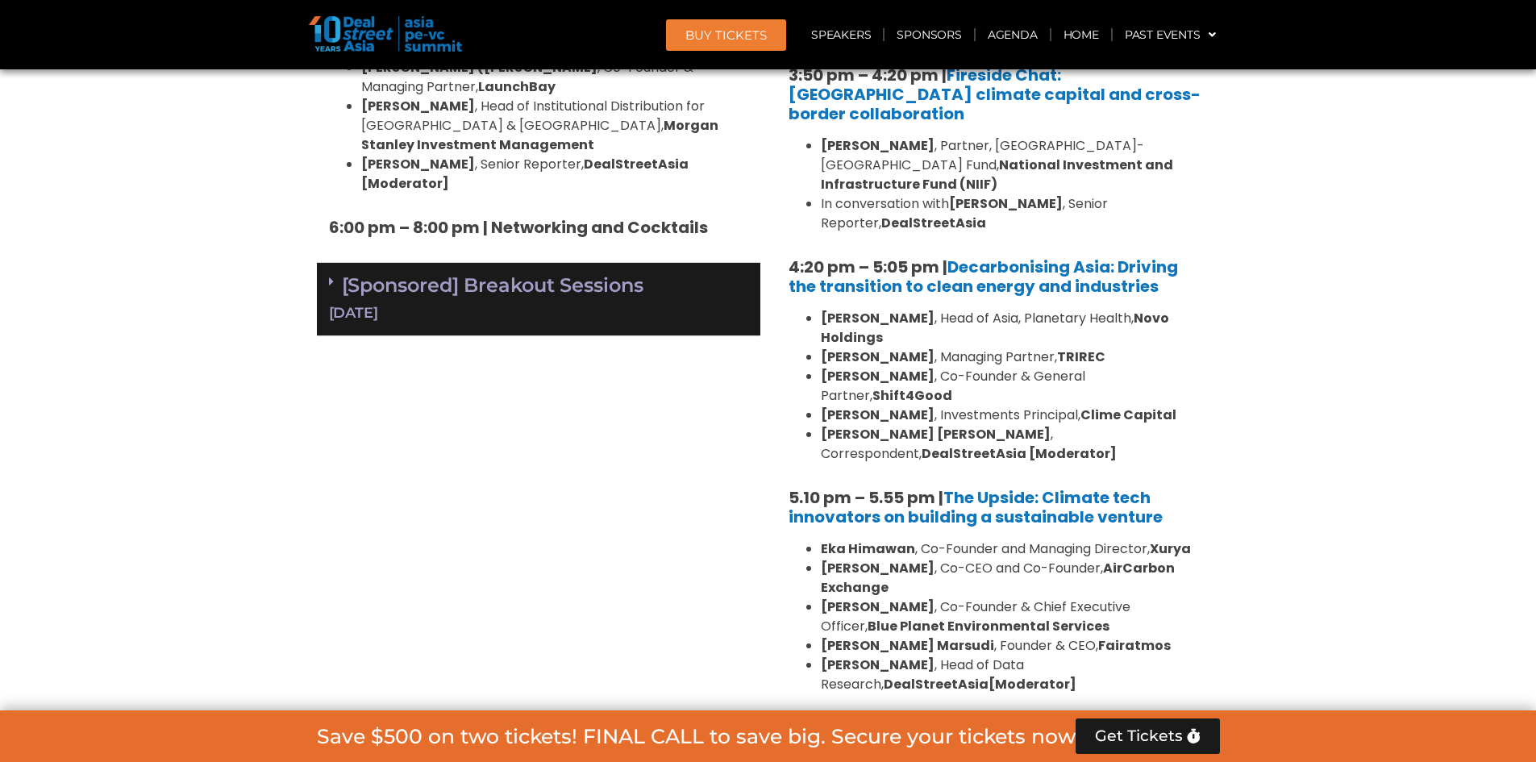
click at [998, 717] on b "6:00 pm – 8:00 pm | Networking and Cocktails" at bounding box center [978, 728] width 379 height 23
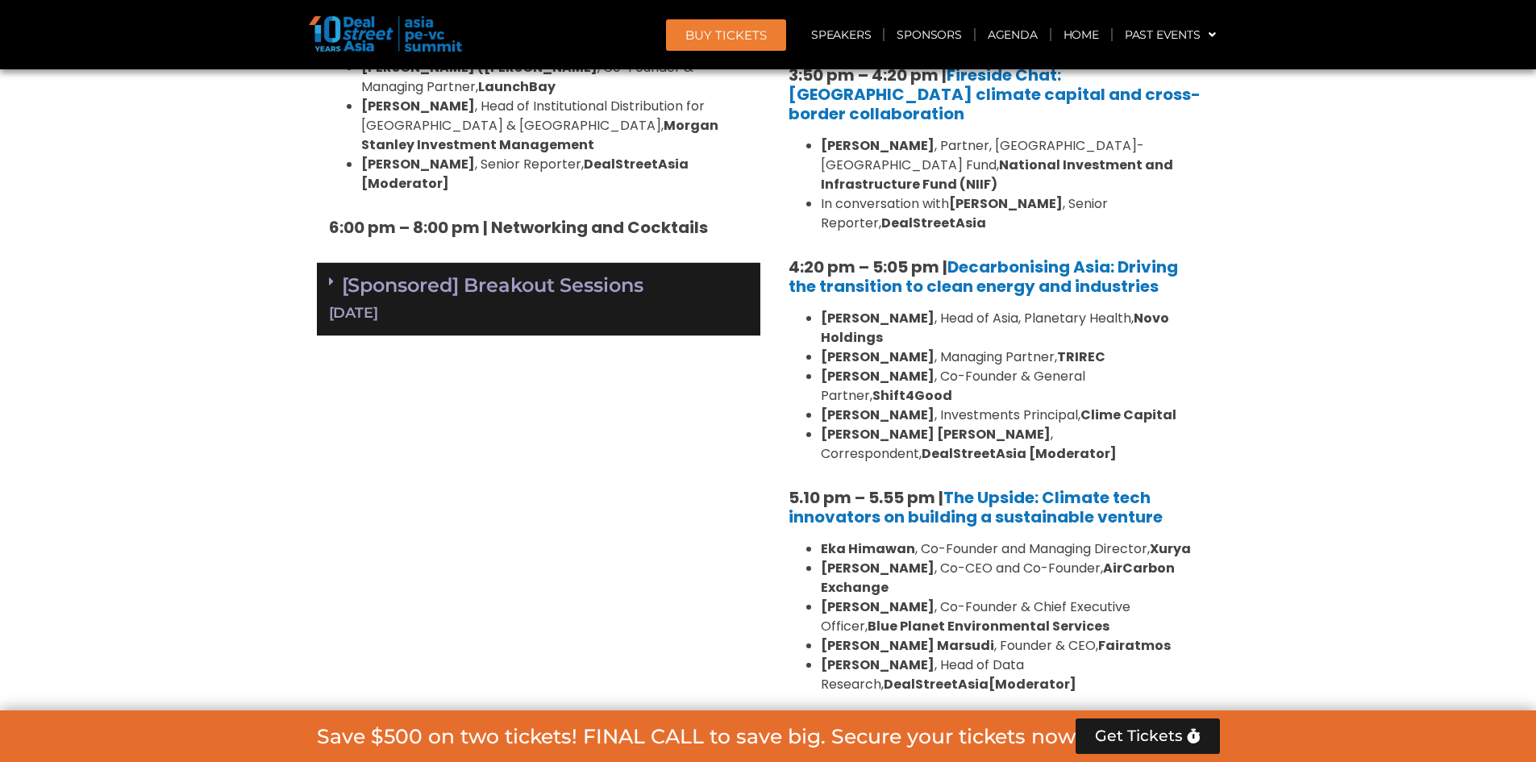
click at [998, 717] on b "6:00 pm – 8:00 pm | Networking and Cocktails" at bounding box center [978, 728] width 379 height 23
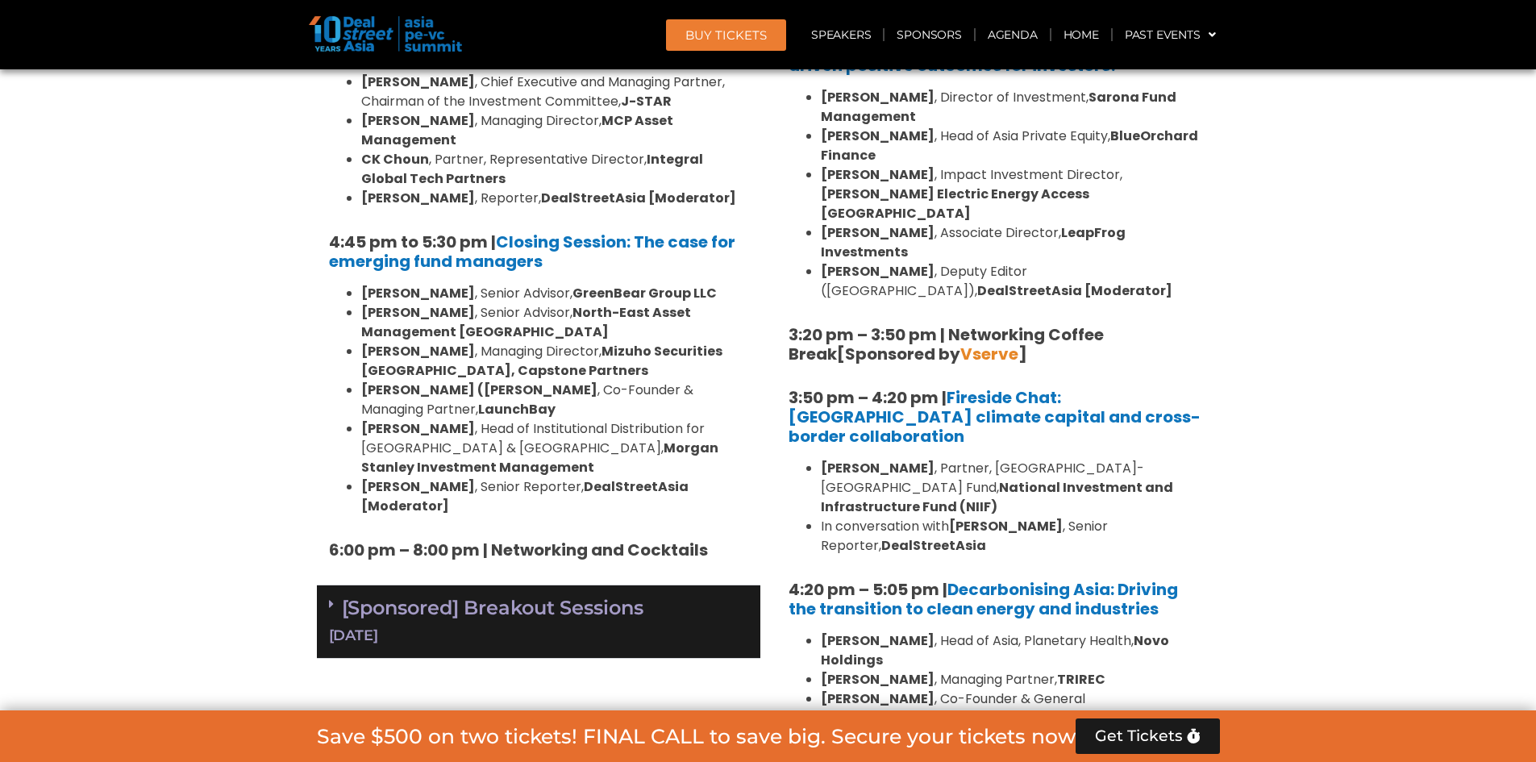
scroll to position [2552, 0]
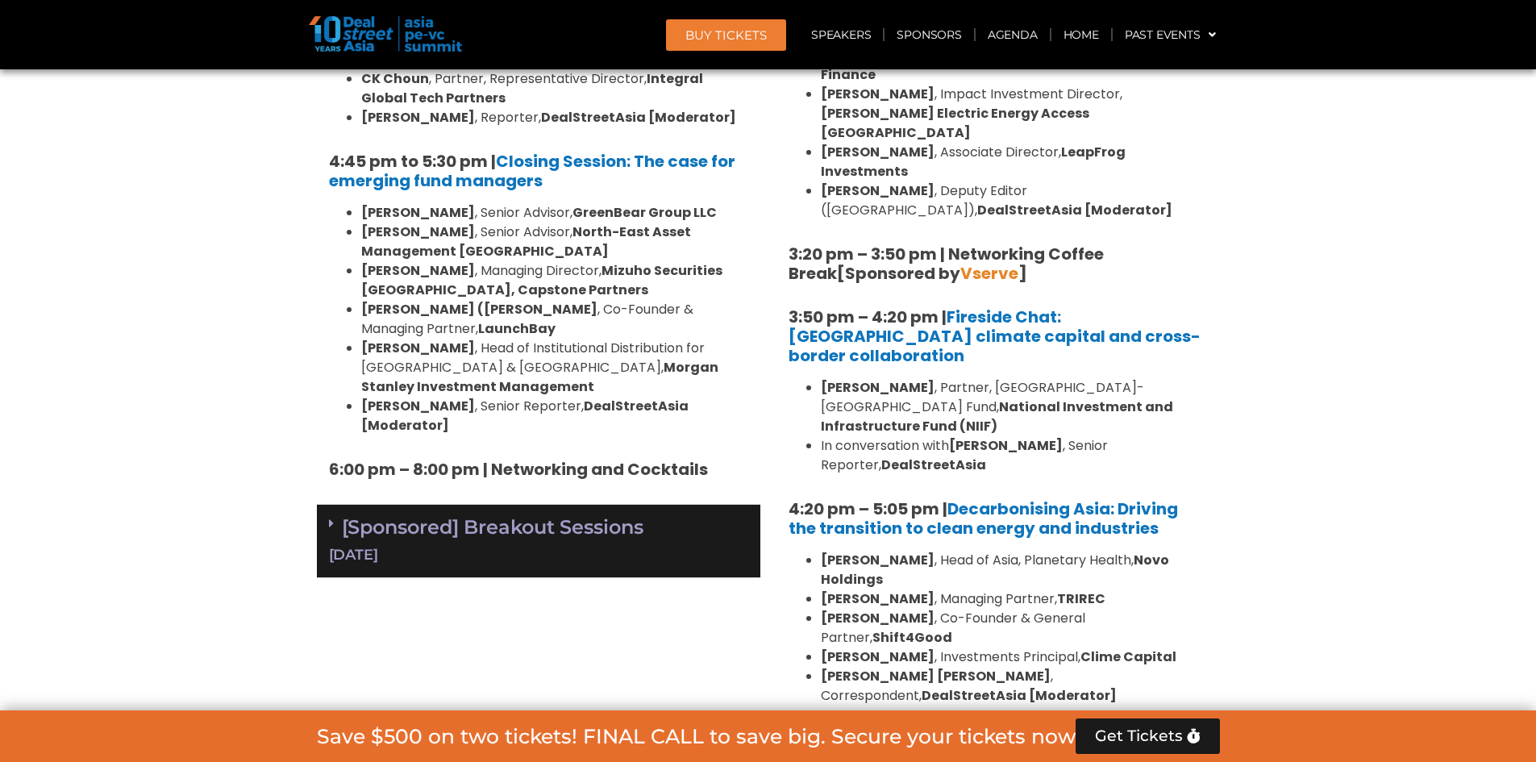
click at [1003, 590] on li "Melvyn Yeo , Managing Partner, TRIREC" at bounding box center [1014, 599] width 387 height 19
click at [981, 590] on li "Melvyn Yeo , Managing Partner, TRIREC" at bounding box center [1014, 599] width 387 height 19
click at [865, 590] on b "Melvyn Yeo" at bounding box center [878, 599] width 114 height 19
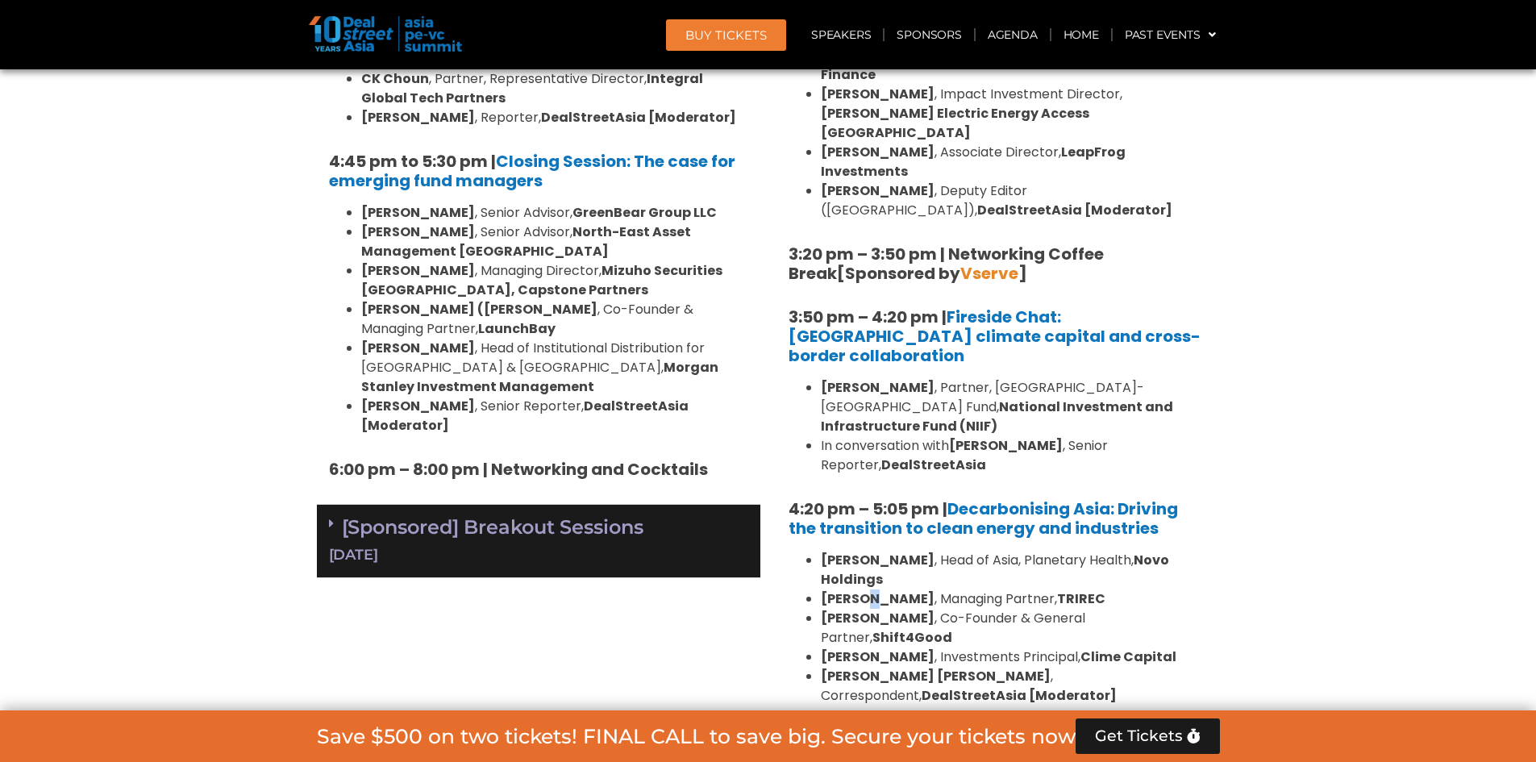
click at [865, 590] on b "Melvyn Yeo" at bounding box center [878, 599] width 114 height 19
click at [838, 590] on b "Melvyn Yeo" at bounding box center [878, 599] width 114 height 19
drag, startPoint x: 825, startPoint y: 443, endPoint x: 1014, endPoint y: 440, distance: 188.7
click at [1014, 590] on li "Melvyn Yeo , Managing Partner, TRIREC" at bounding box center [1014, 599] width 387 height 19
click at [1057, 590] on b "TRIREC" at bounding box center [1081, 599] width 48 height 19
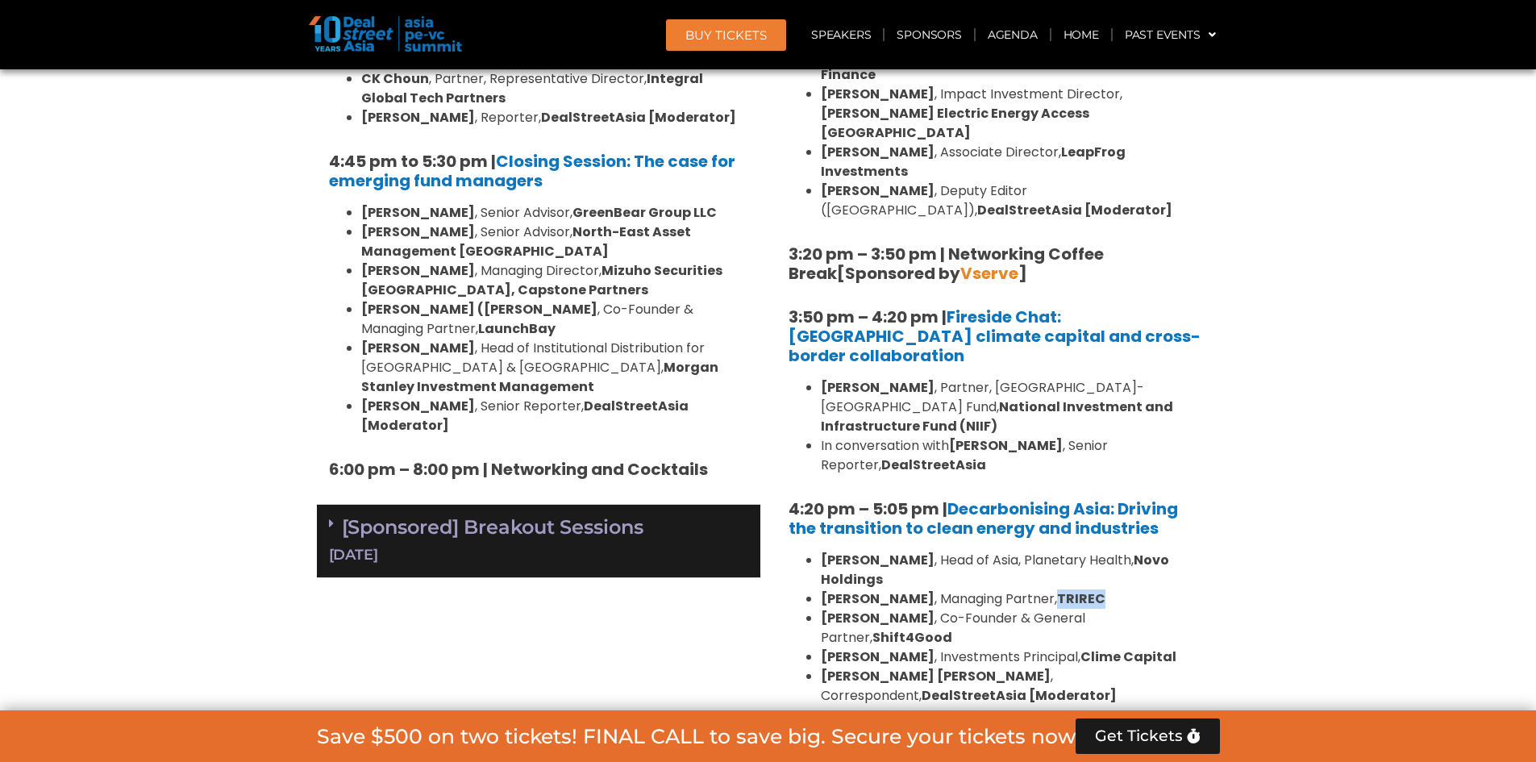
click at [1057, 590] on b "TRIREC" at bounding box center [1081, 599] width 48 height 19
copy b "TRIREC"
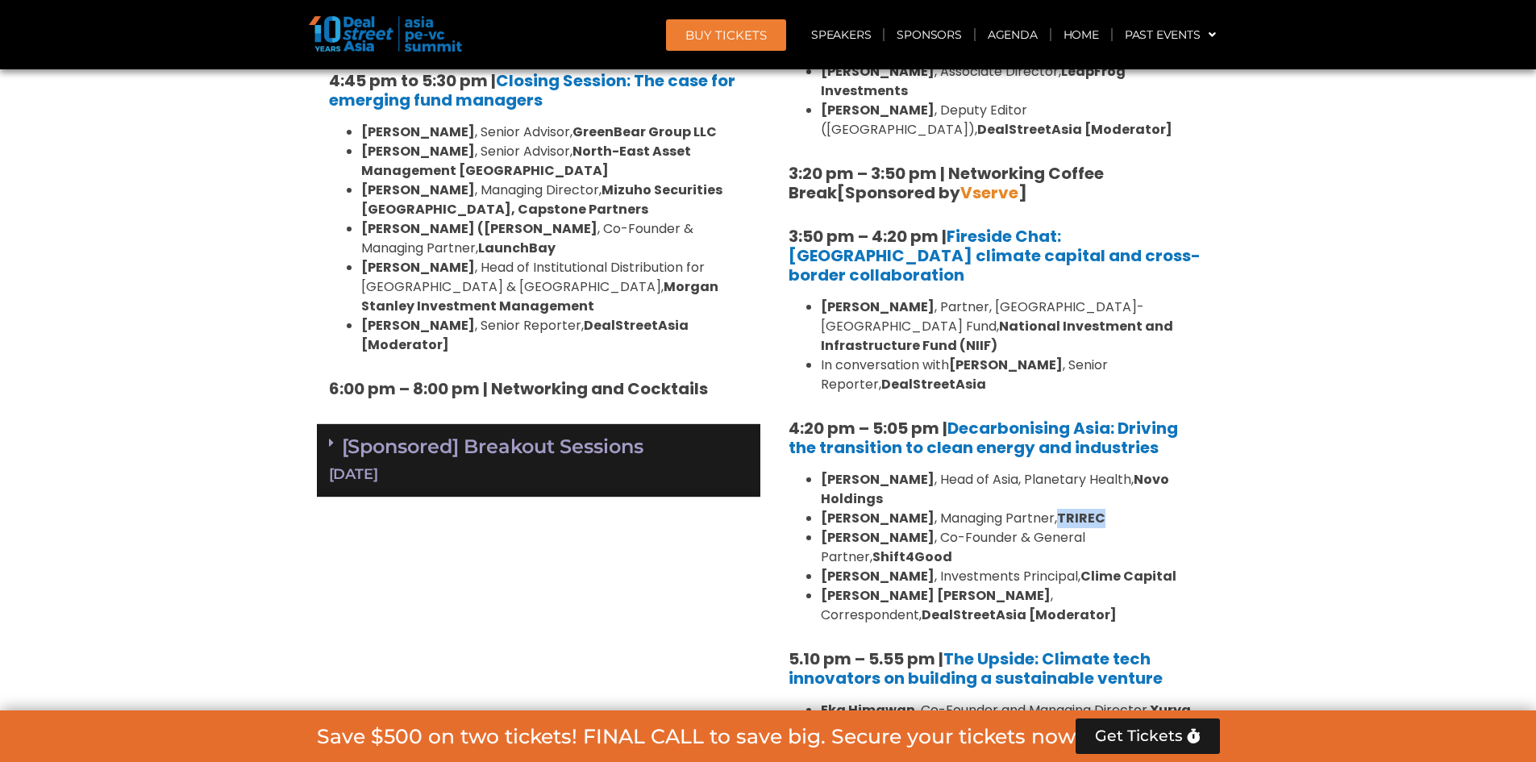
click at [1126, 509] on li "Melvyn Yeo , Managing Partner, TRIREC" at bounding box center [1014, 518] width 387 height 19
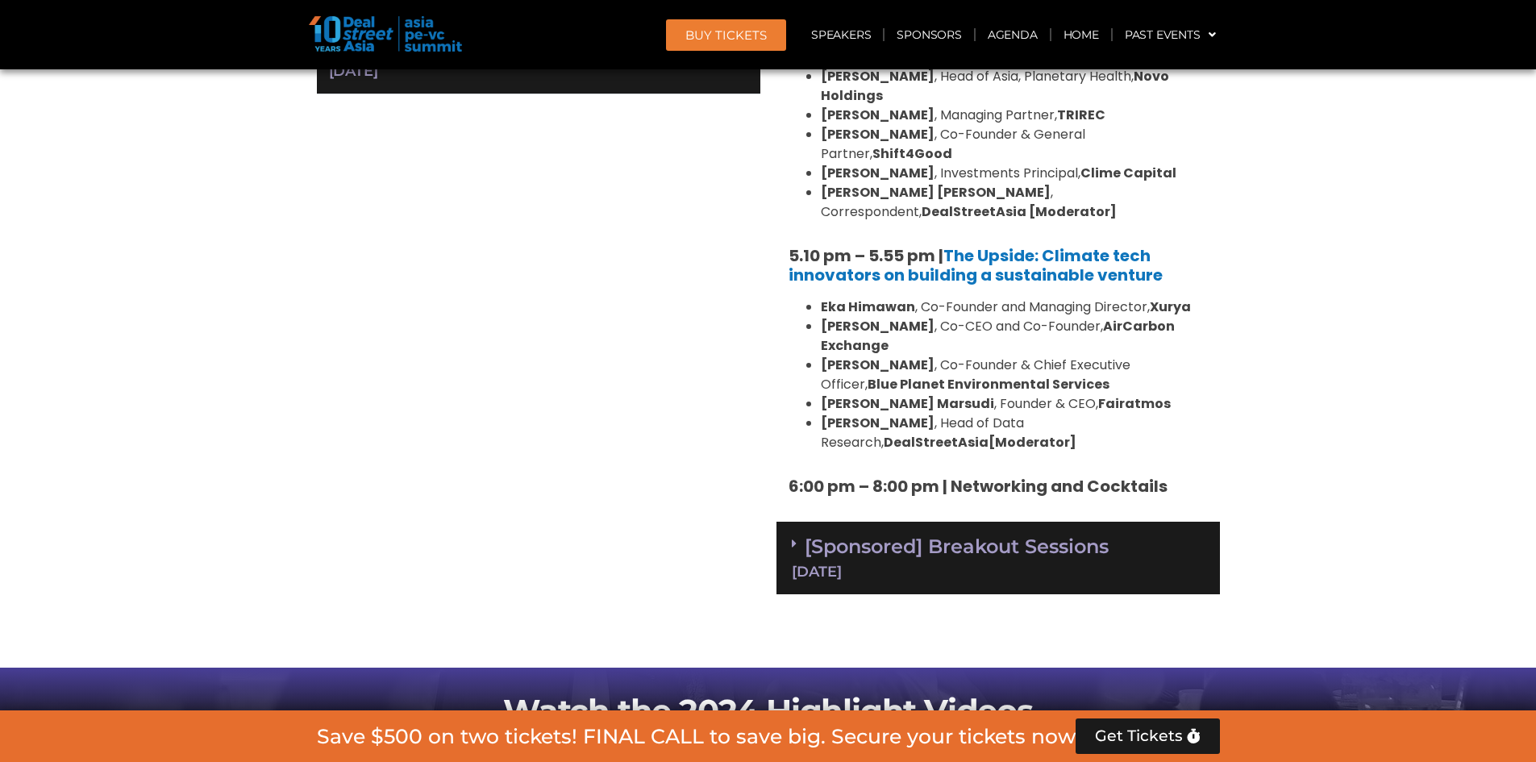
click at [1069, 565] on div "11 Sept" at bounding box center [998, 572] width 413 height 15
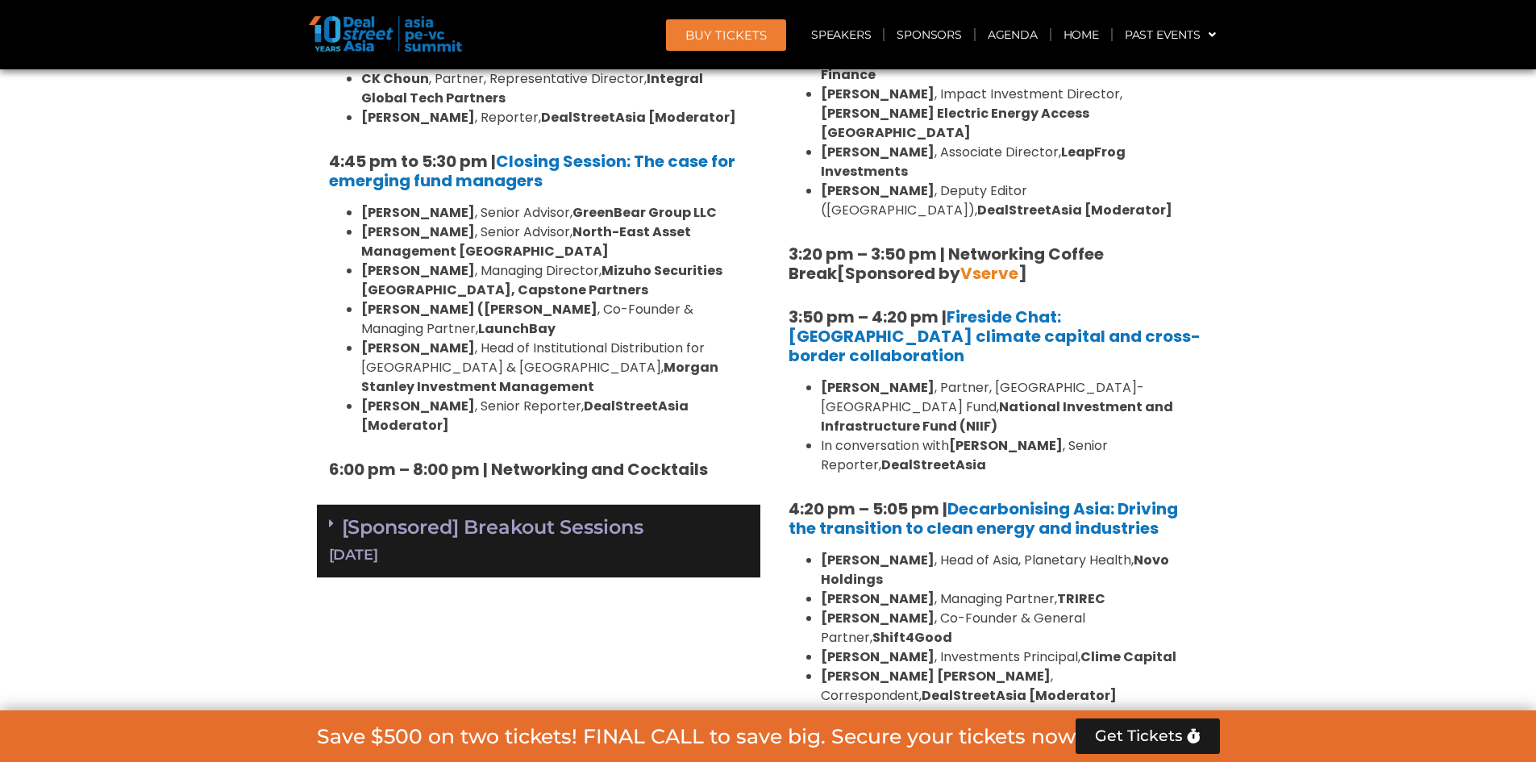
scroll to position [2794, 0]
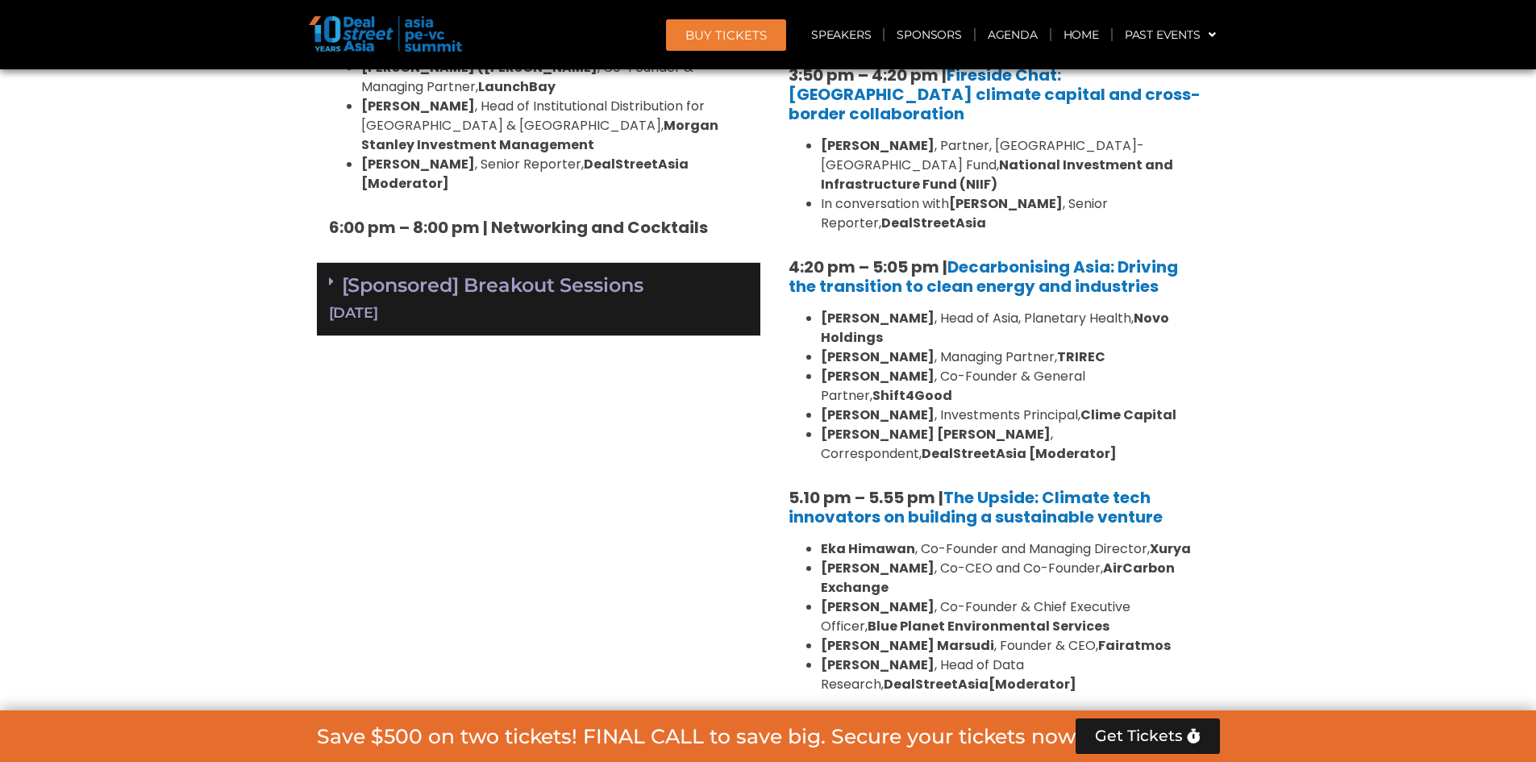
click at [985, 717] on b "6:00 pm – 8:00 pm | Networking and Cocktails" at bounding box center [978, 728] width 379 height 23
click at [986, 717] on b "6:00 pm – 8:00 pm | Networking and Cocktails" at bounding box center [978, 728] width 379 height 23
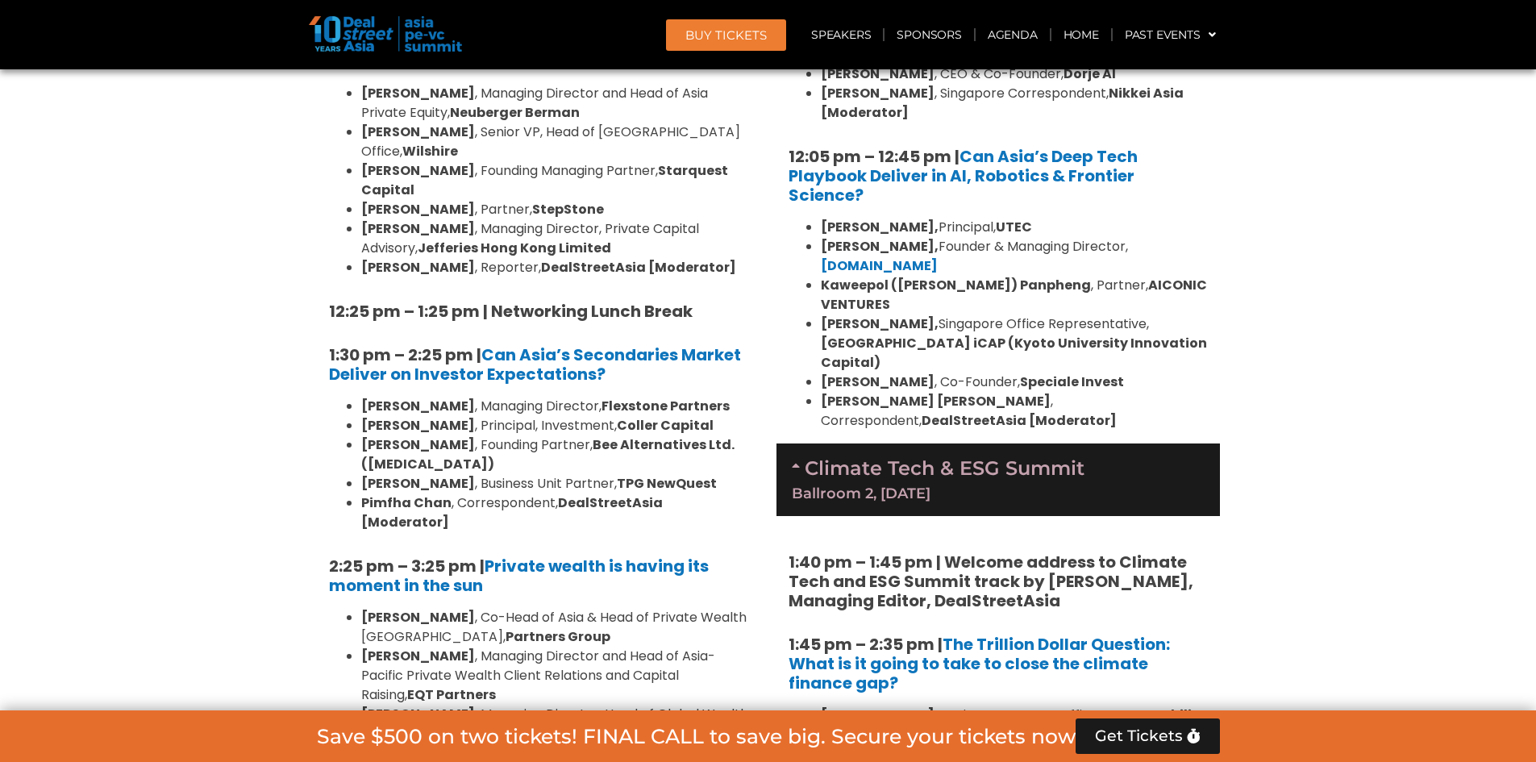
scroll to position [1020, 0]
